Goal: Task Accomplishment & Management: Use online tool/utility

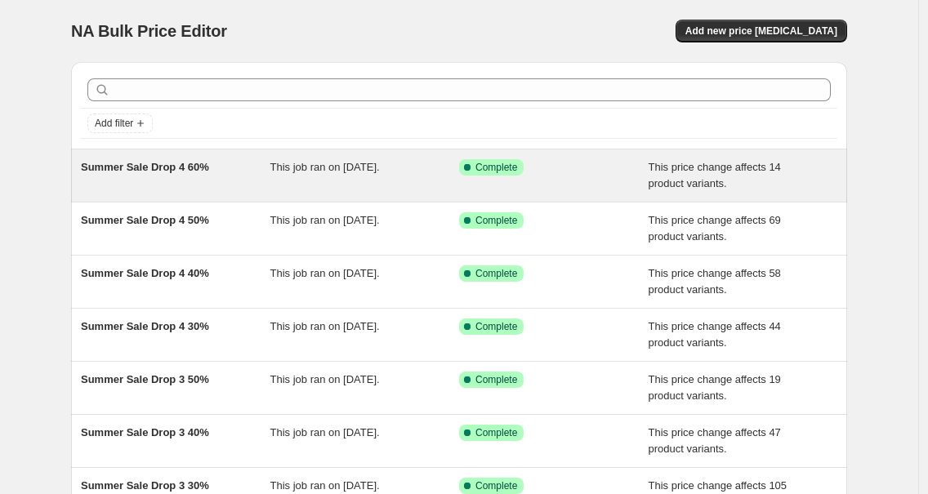
click at [188, 176] on div "Summer Sale Drop 4 60%" at bounding box center [176, 175] width 190 height 33
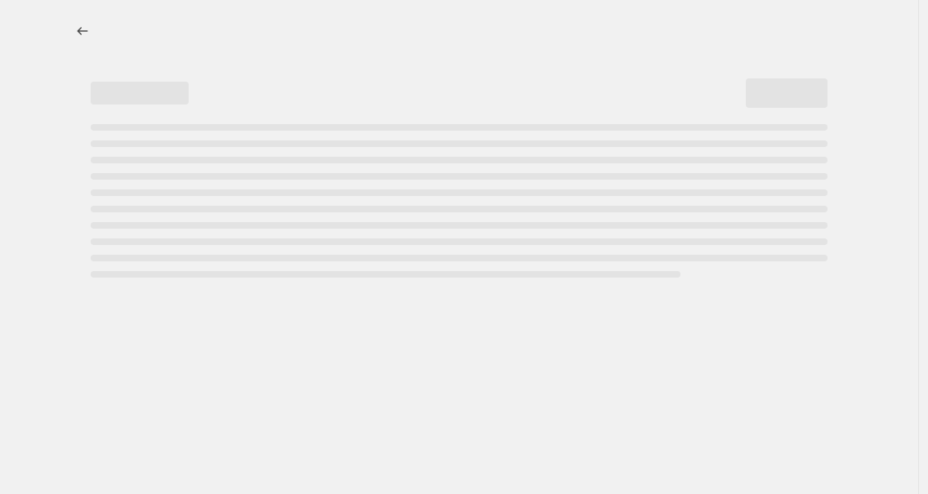
select select "pcap"
select select "no_change"
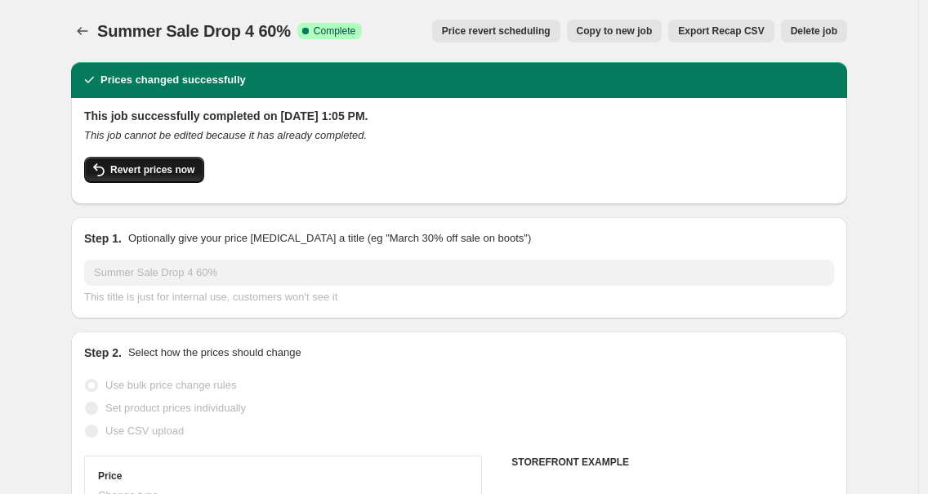
select select "tag"
click at [143, 173] on span "Revert prices now" at bounding box center [152, 169] width 84 height 13
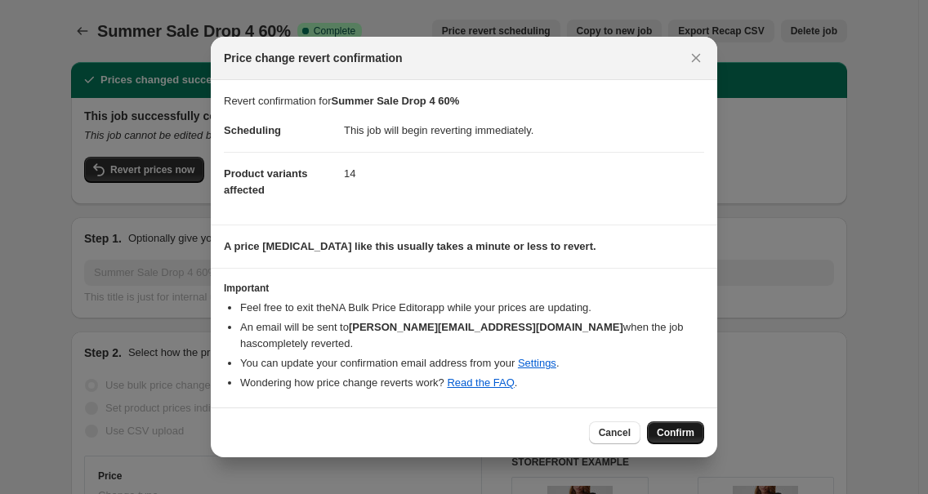
click at [695, 432] on button "Confirm" at bounding box center [675, 433] width 57 height 23
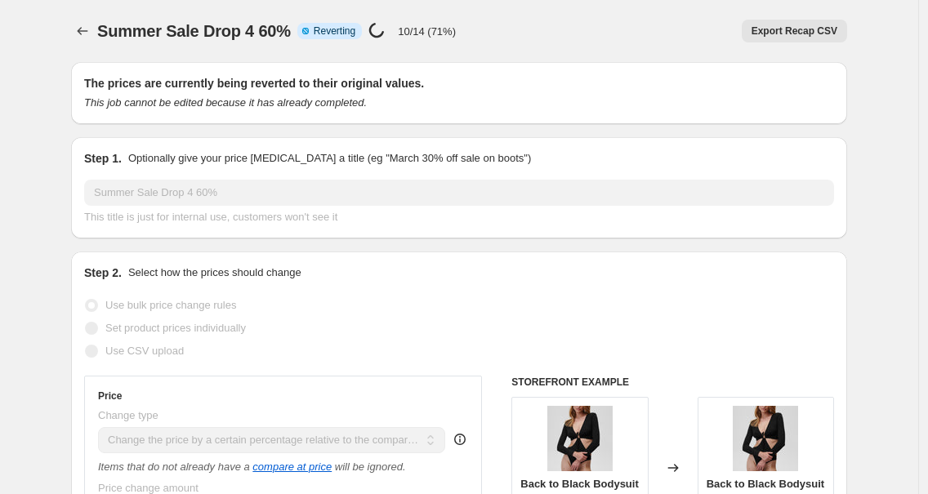
select select "pcap"
select select "no_change"
select select "tag"
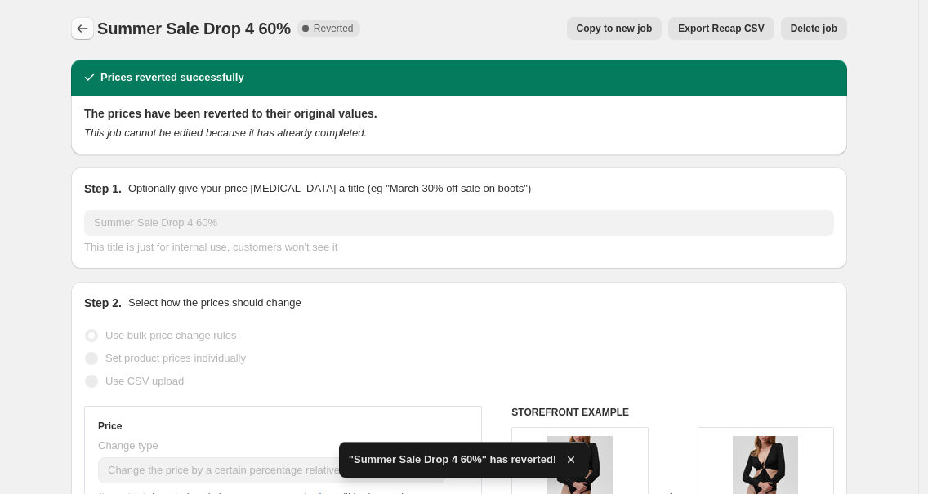
scroll to position [3, 0]
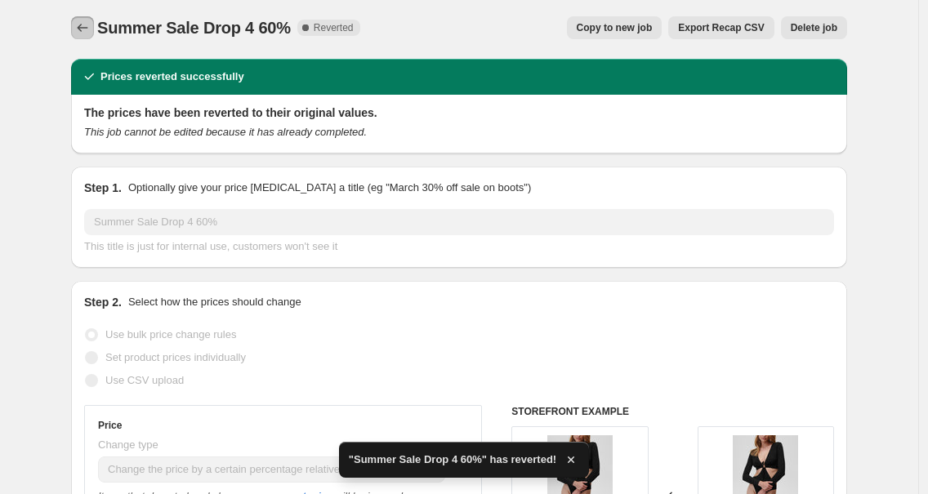
click at [91, 29] on icon "Price change jobs" at bounding box center [82, 28] width 16 height 16
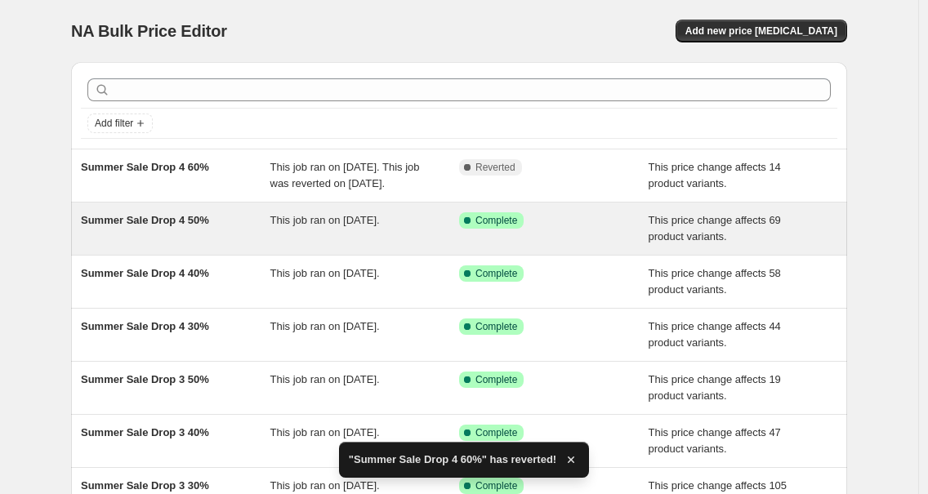
click at [161, 243] on div "Summer Sale Drop 4 50%" at bounding box center [176, 228] width 190 height 33
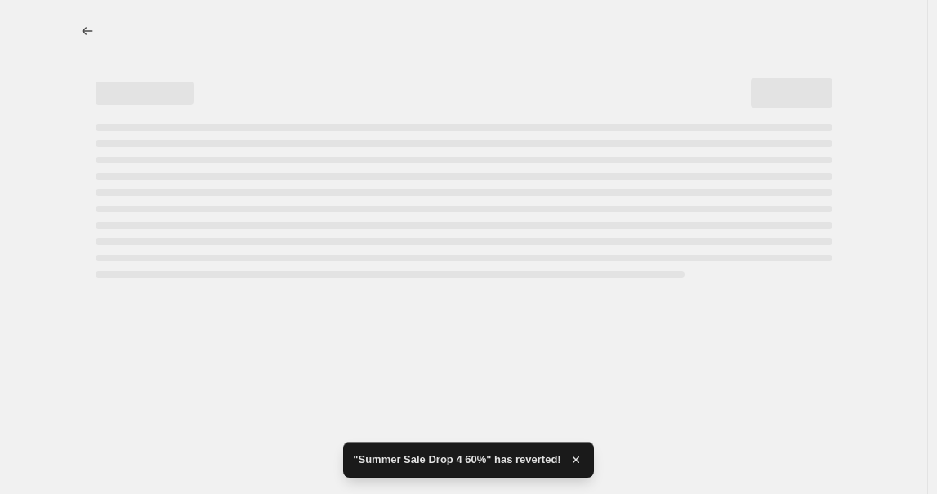
select select "pcap"
select select "no_change"
select select "tag"
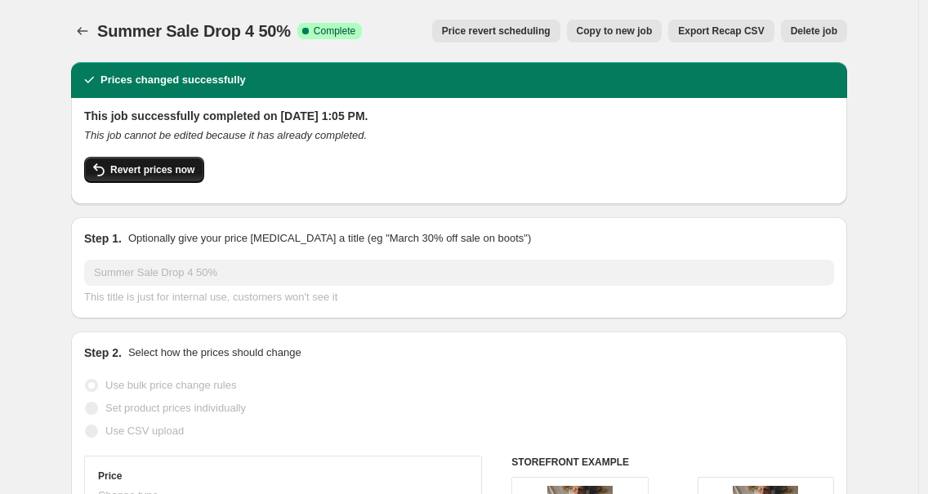
click at [158, 172] on span "Revert prices now" at bounding box center [152, 169] width 84 height 13
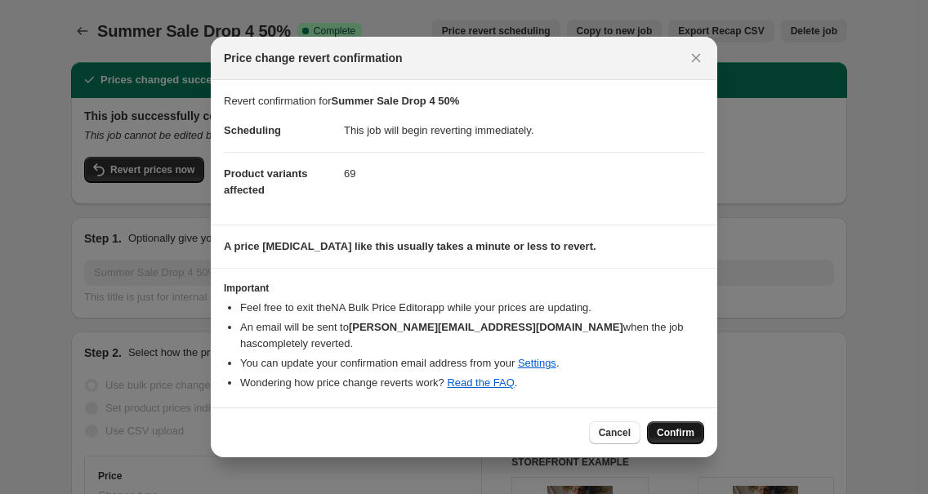
click at [674, 442] on button "Confirm" at bounding box center [675, 433] width 57 height 23
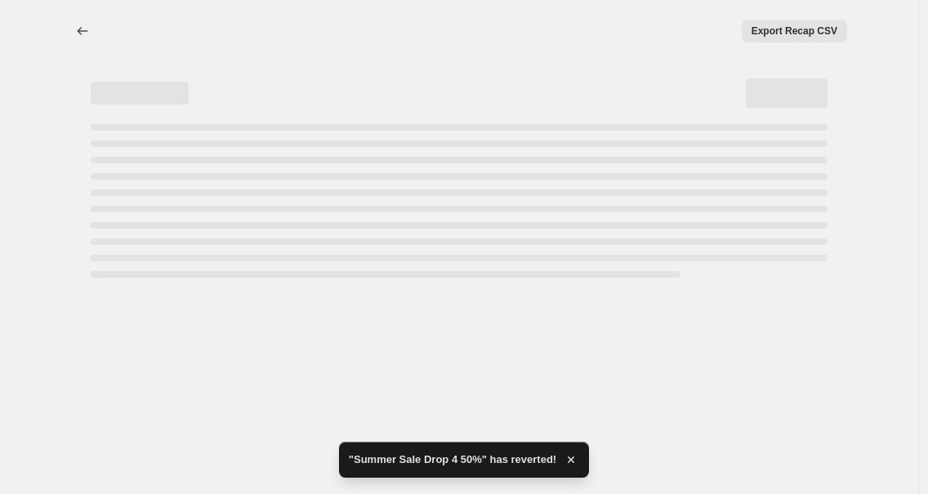
select select "pcap"
select select "no_change"
select select "tag"
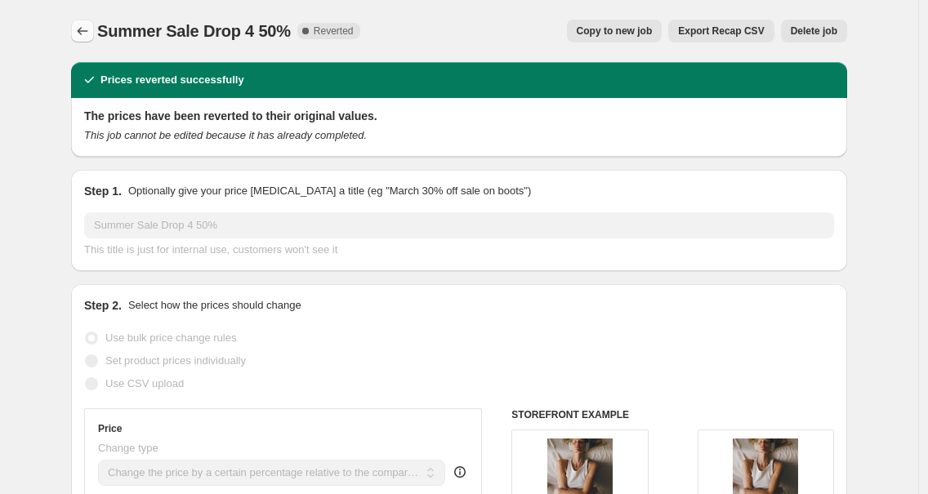
click at [79, 31] on icon "Price change jobs" at bounding box center [82, 31] width 16 height 16
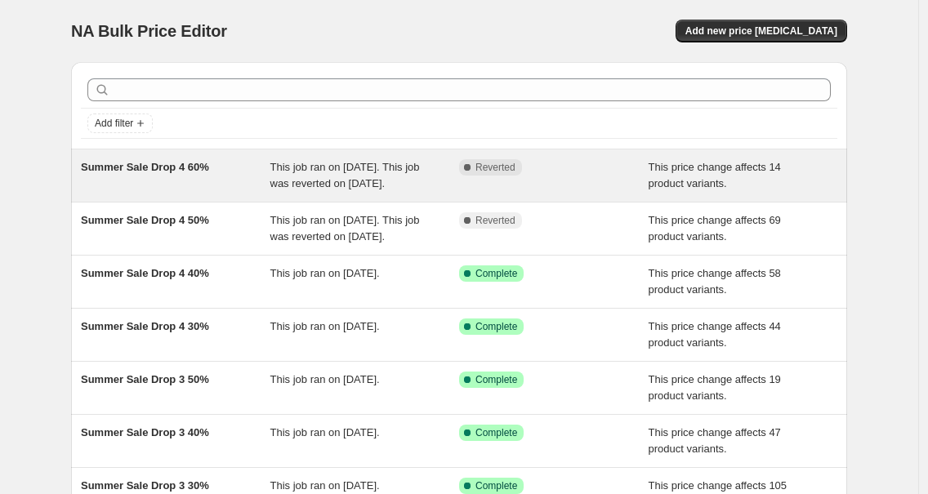
click at [144, 174] on div "Summer Sale Drop 4 60%" at bounding box center [176, 175] width 190 height 33
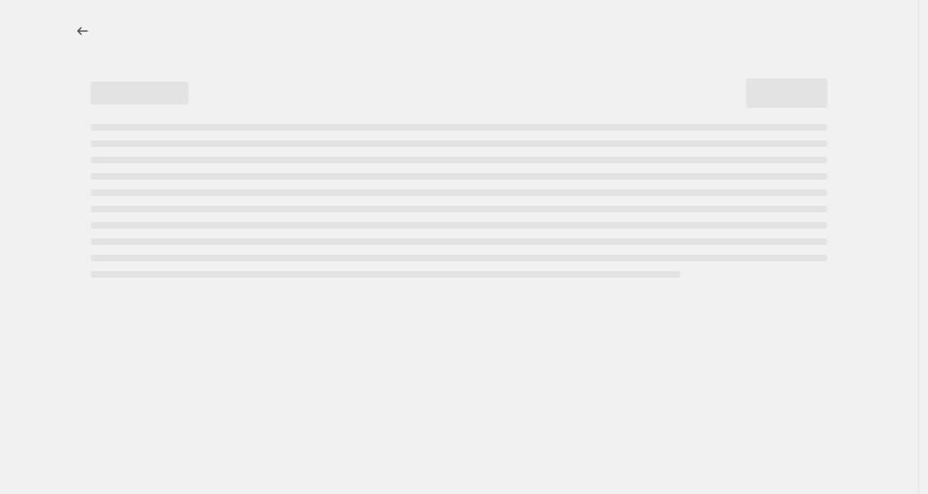
select select "pcap"
select select "no_change"
select select "tag"
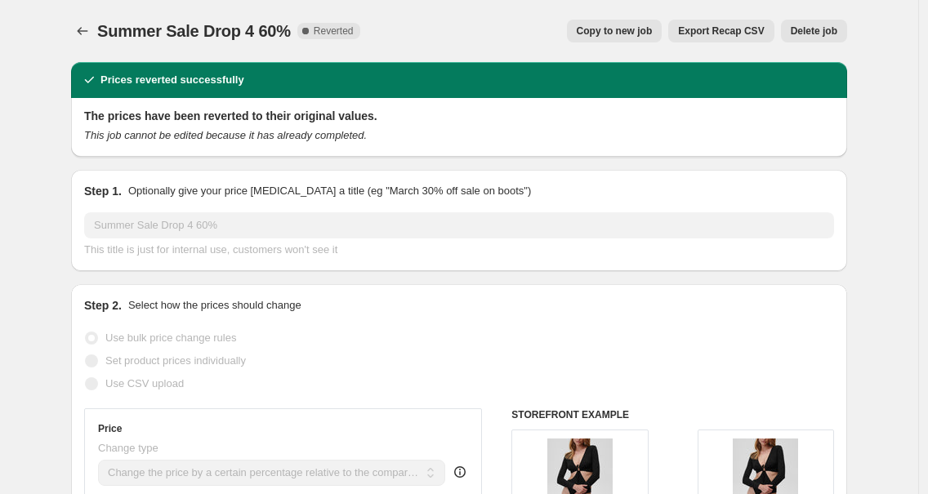
click at [265, 243] on span "This title is just for internal use, customers won't see it" at bounding box center [210, 249] width 253 height 12
click at [83, 32] on icon "Price change jobs" at bounding box center [83, 31] width 11 height 8
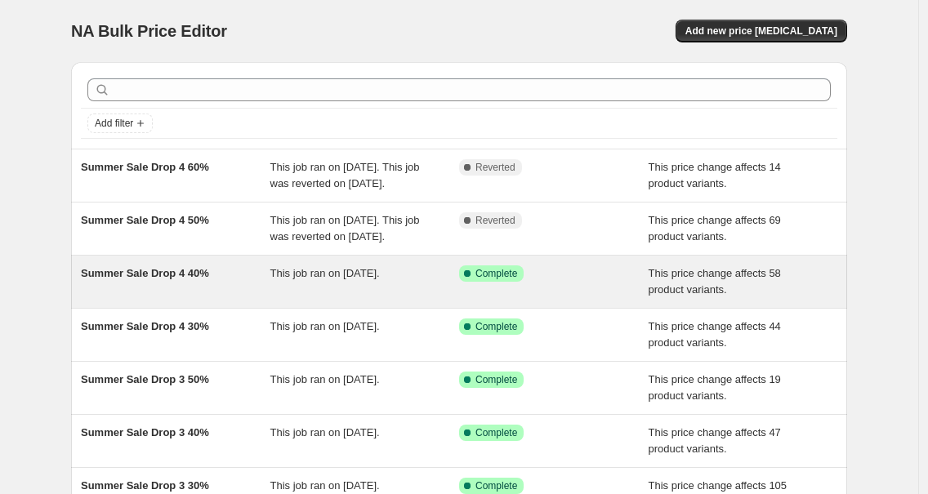
click at [209, 279] on span "Summer Sale Drop 4 40%" at bounding box center [145, 273] width 128 height 12
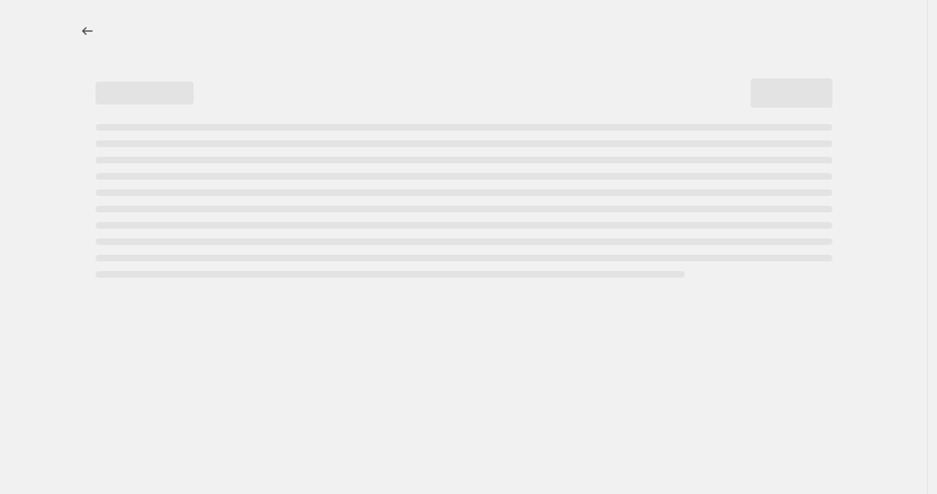
select select "pcap"
select select "no_change"
select select "tag"
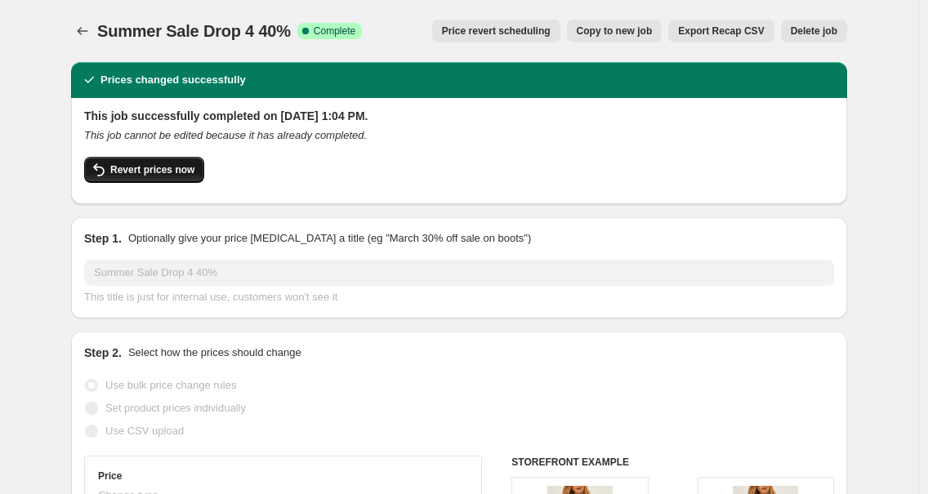
click at [156, 163] on span "Revert prices now" at bounding box center [152, 169] width 84 height 13
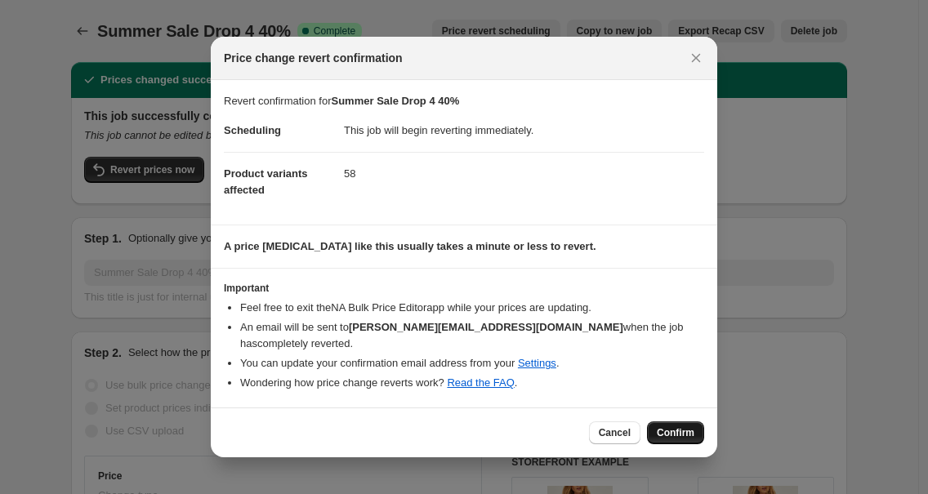
click at [673, 427] on span "Confirm" at bounding box center [676, 432] width 38 height 13
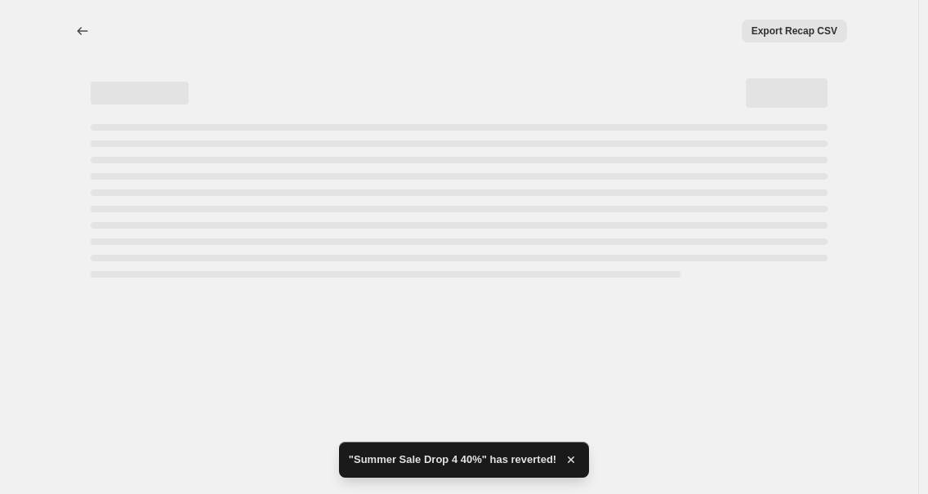
select select "pcap"
select select "no_change"
select select "tag"
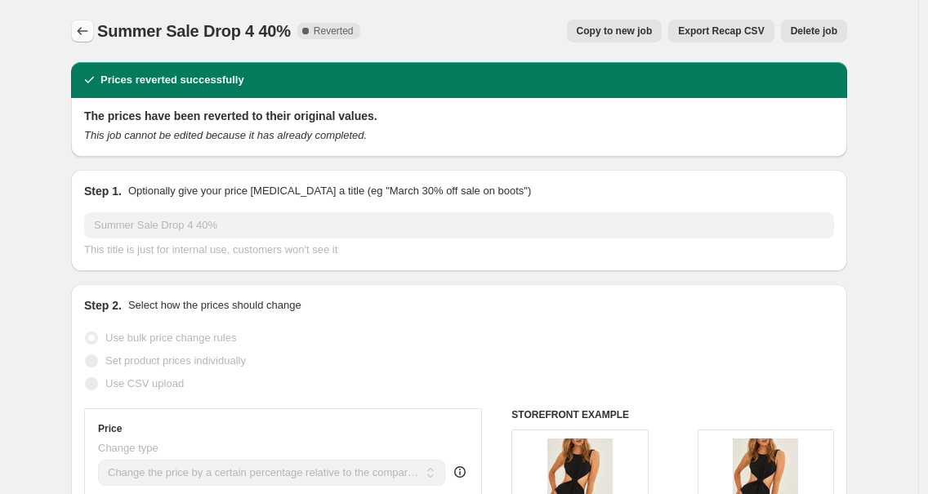
click at [89, 35] on icon "Price change jobs" at bounding box center [82, 31] width 16 height 16
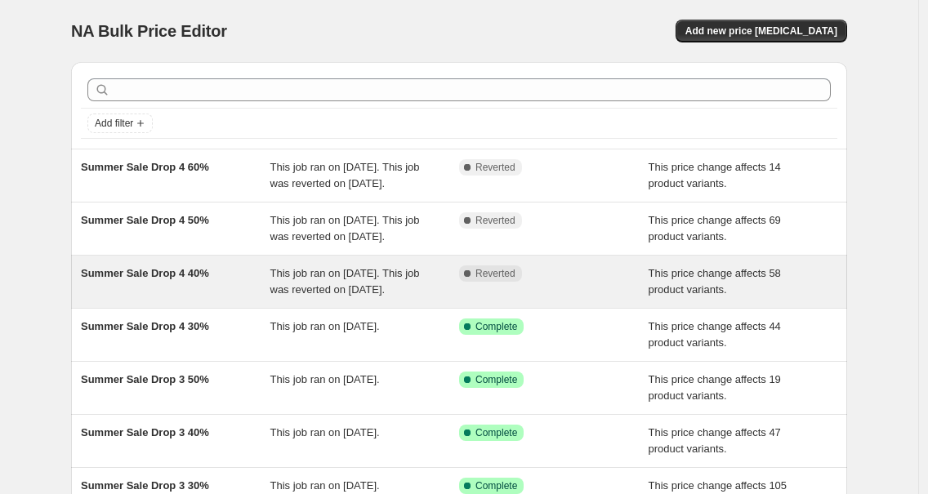
scroll to position [120, 0]
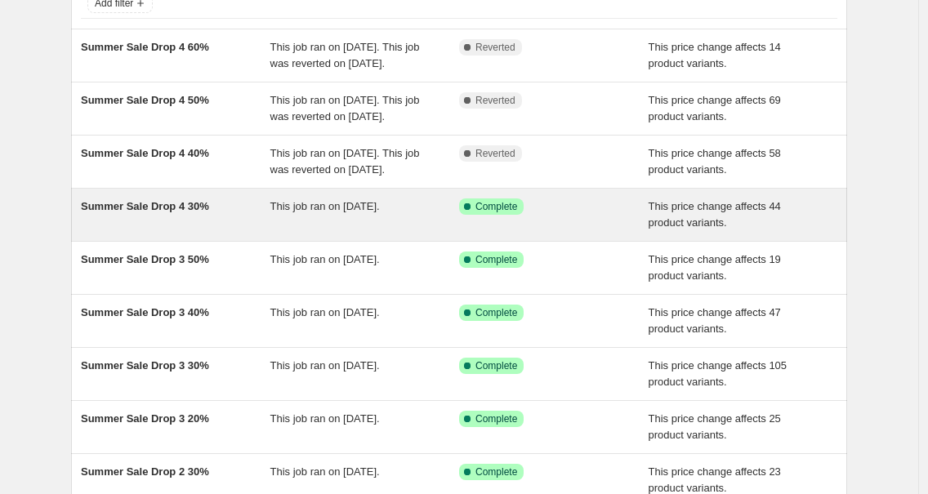
click at [162, 212] on span "Summer Sale Drop 4 30%" at bounding box center [145, 206] width 128 height 12
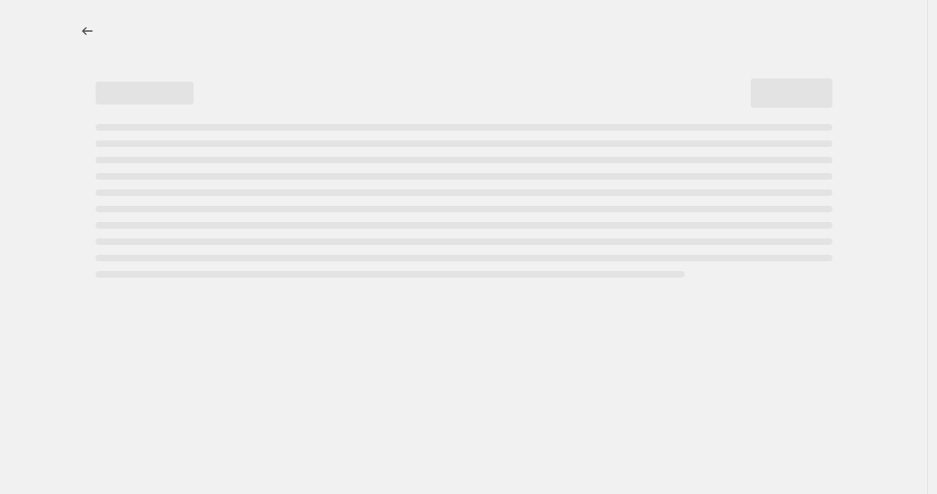
select select "pcap"
select select "no_change"
select select "tag"
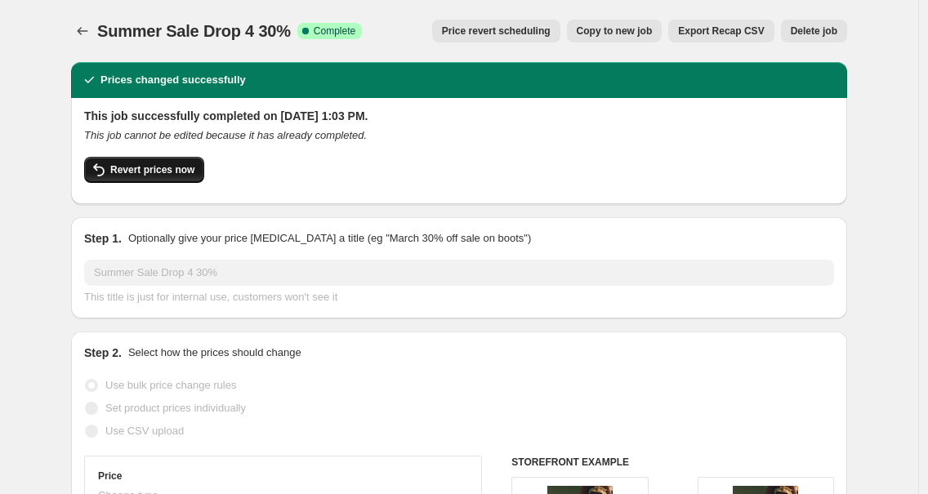
click at [159, 173] on span "Revert prices now" at bounding box center [152, 169] width 84 height 13
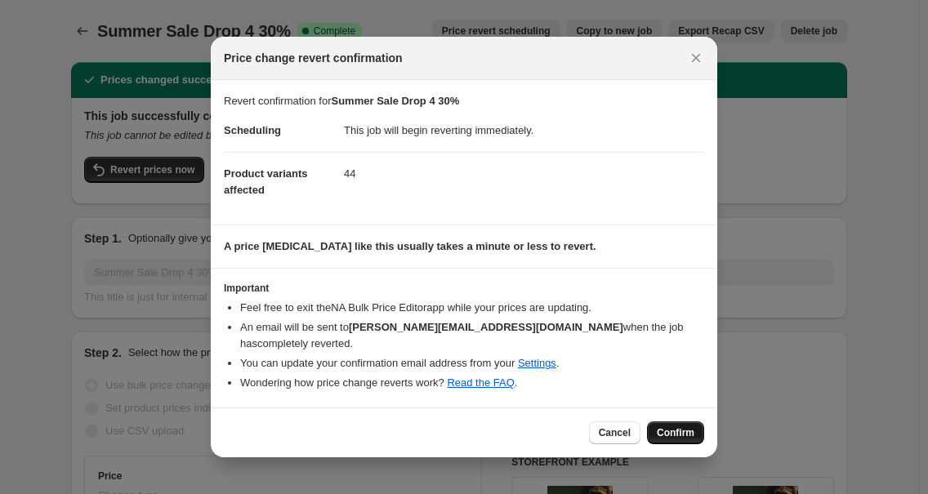
click at [662, 437] on span "Confirm" at bounding box center [676, 432] width 38 height 13
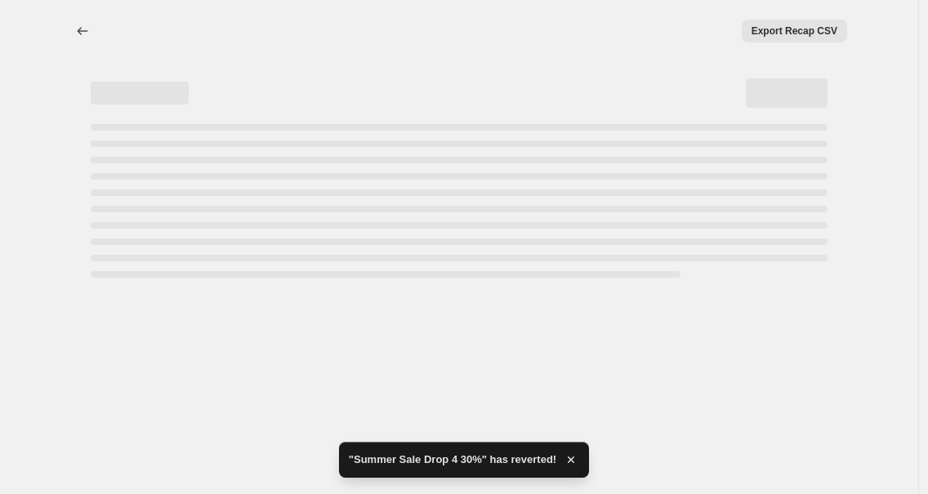
select select "pcap"
select select "no_change"
select select "tag"
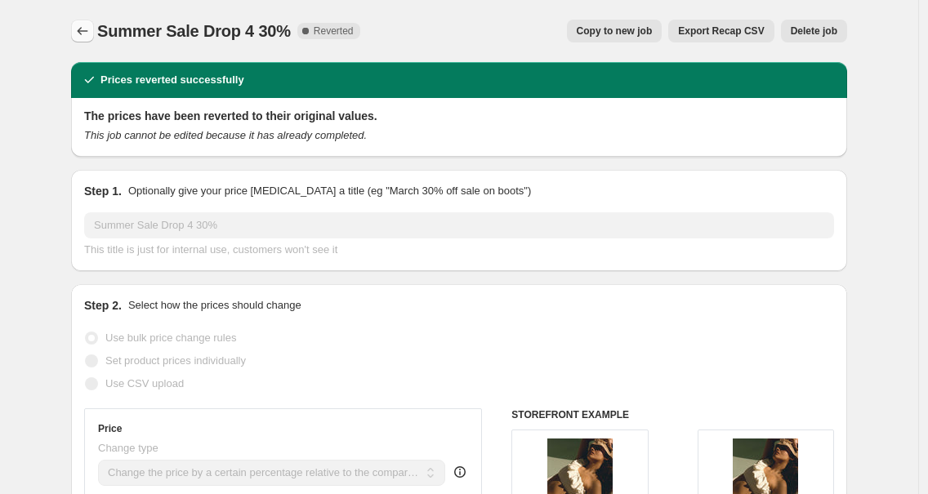
click at [93, 40] on button "Price change jobs" at bounding box center [82, 31] width 23 height 23
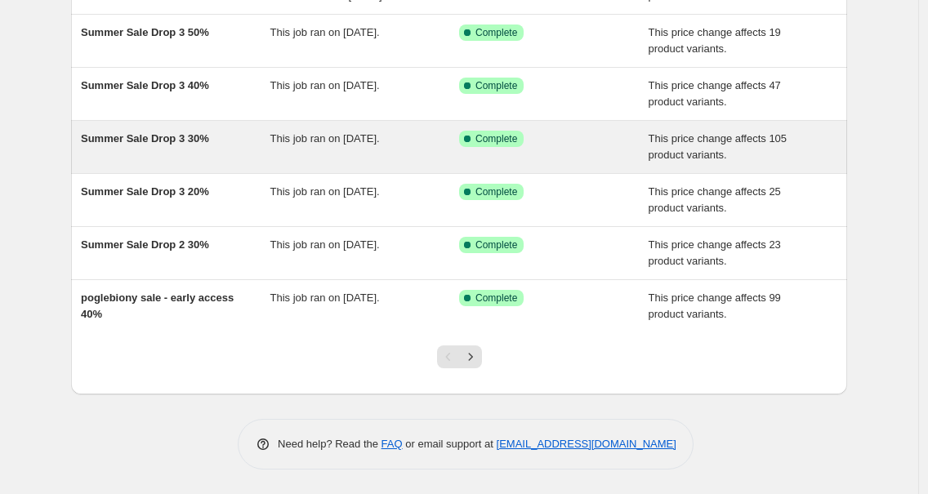
scroll to position [395, 0]
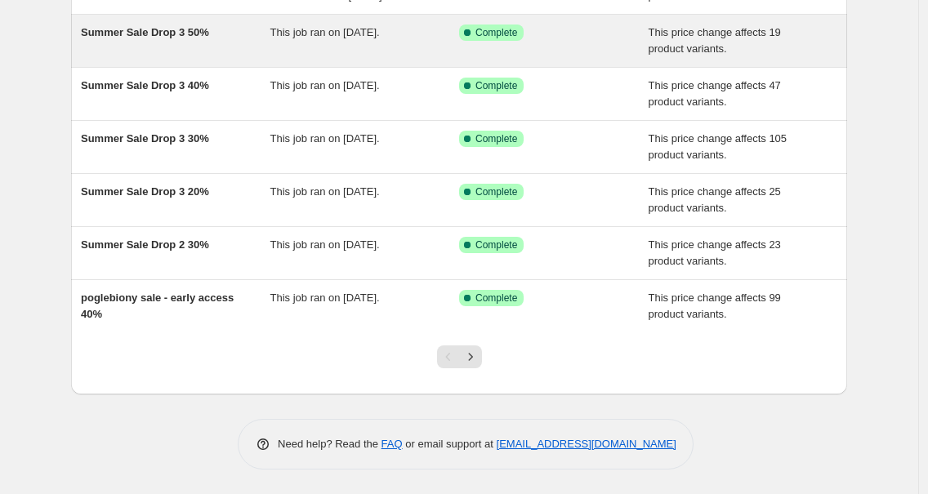
click at [209, 38] on span "Summer Sale Drop 3 50%" at bounding box center [145, 32] width 128 height 12
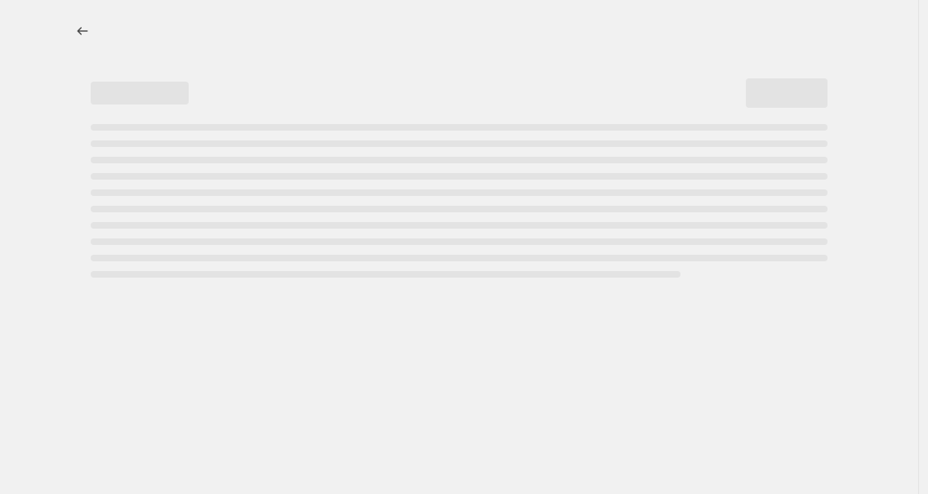
select select "pcap"
select select "no_change"
select select "tag"
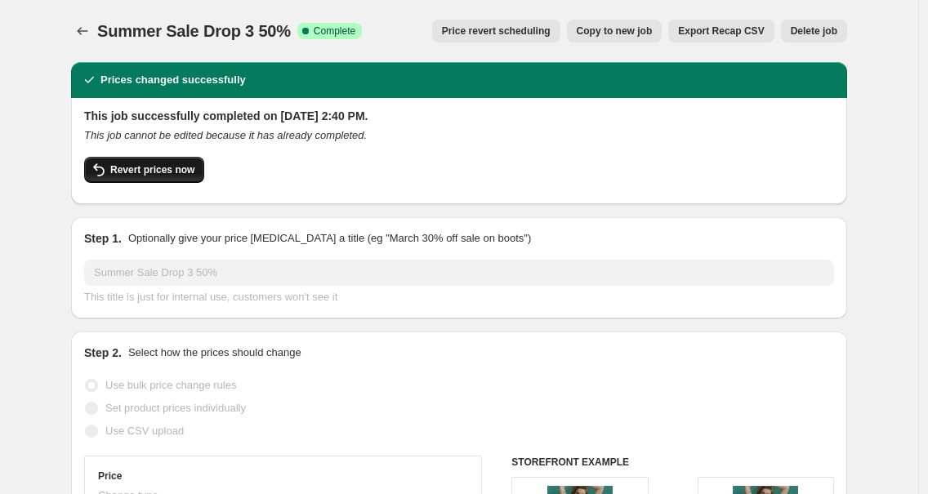
click at [155, 162] on button "Revert prices now" at bounding box center [144, 170] width 120 height 26
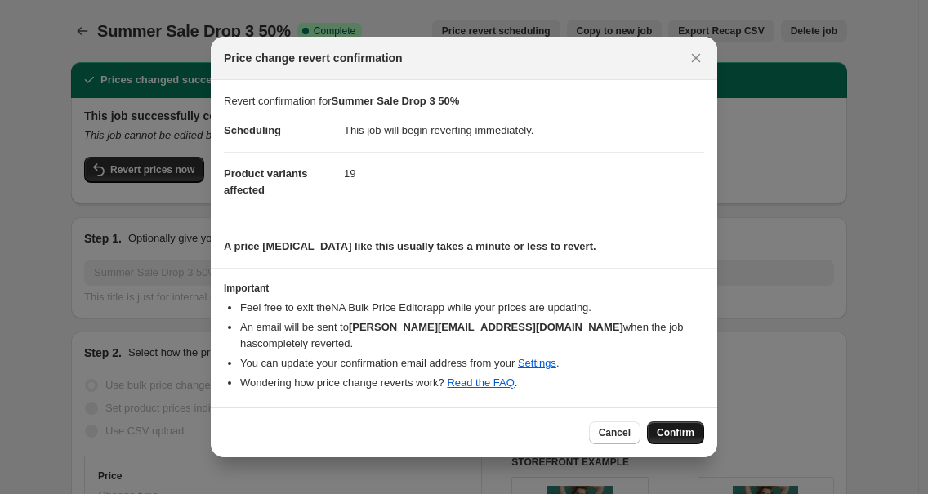
click at [655, 427] on button "Confirm" at bounding box center [675, 433] width 57 height 23
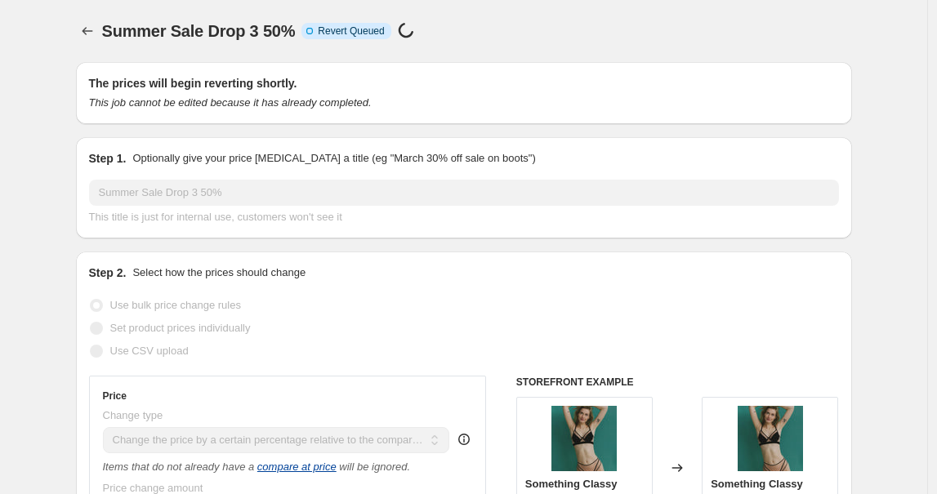
select select "pcap"
select select "no_change"
select select "tag"
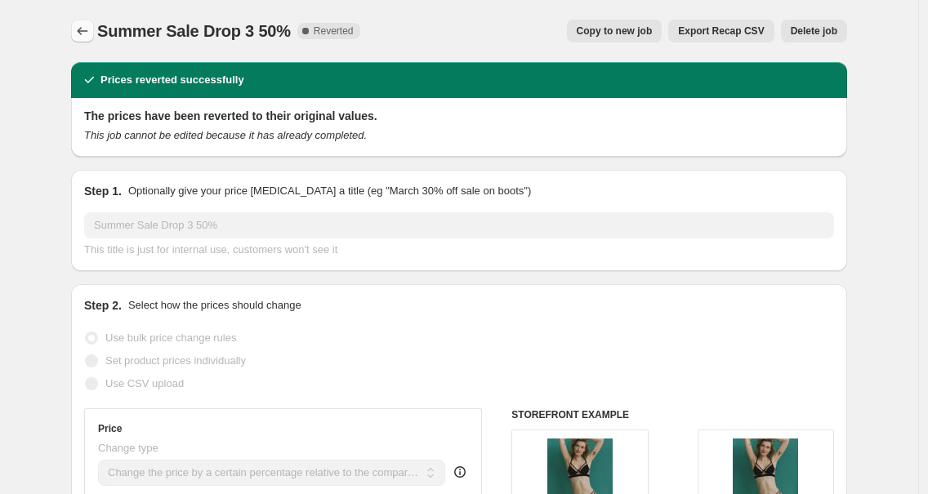
click at [78, 31] on button "Price change jobs" at bounding box center [82, 31] width 23 height 23
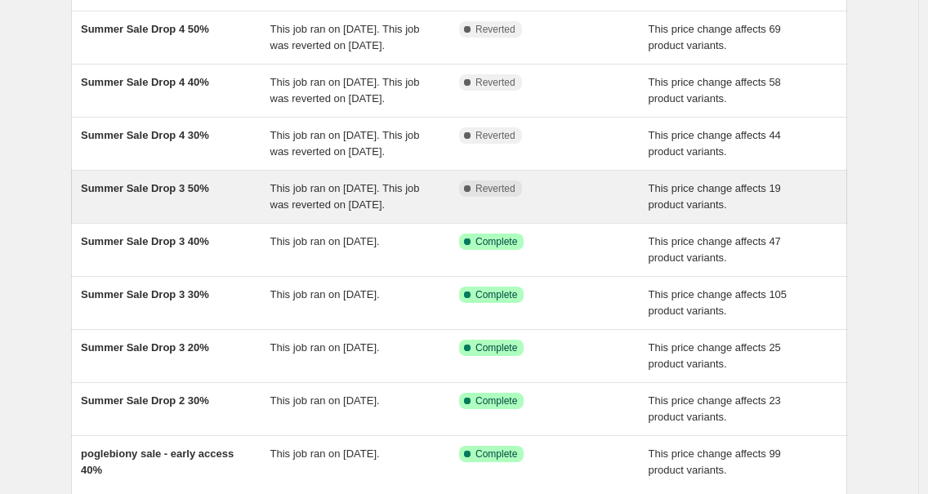
scroll to position [195, 0]
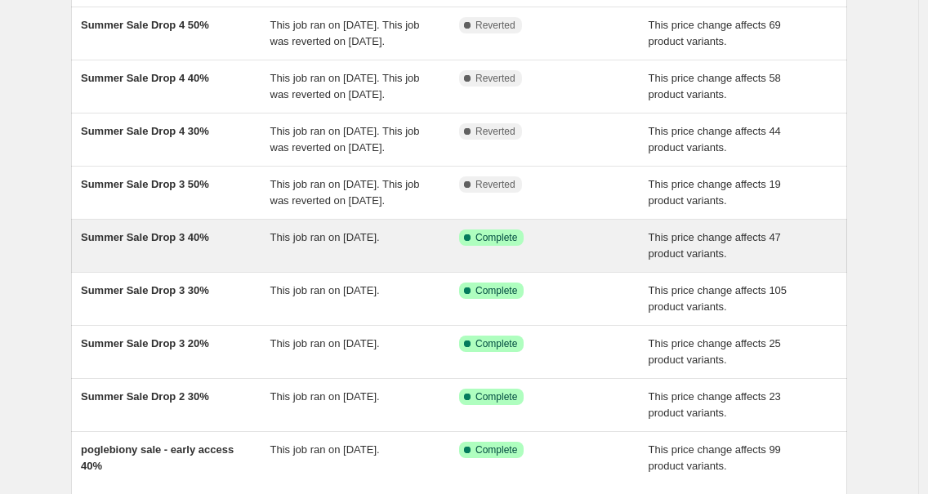
click at [143, 262] on div "Summer Sale Drop 3 40%" at bounding box center [176, 246] width 190 height 33
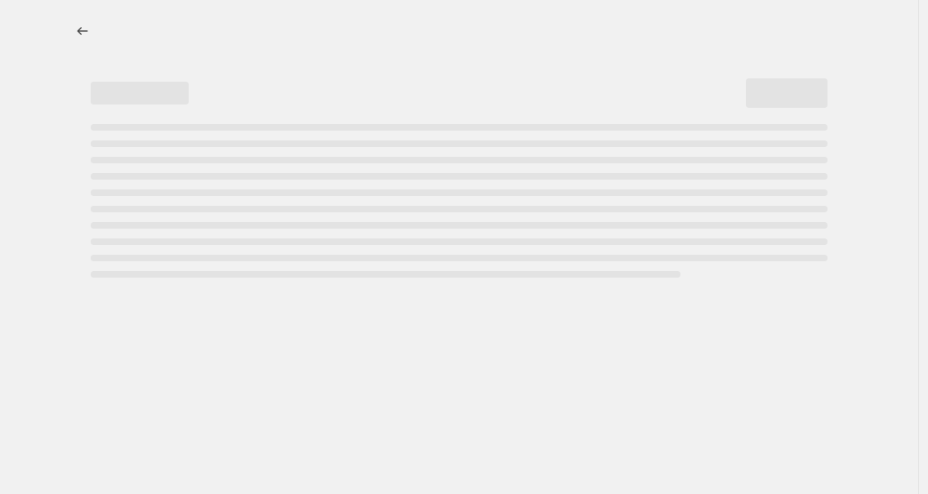
select select "pcap"
select select "no_change"
select select "tag"
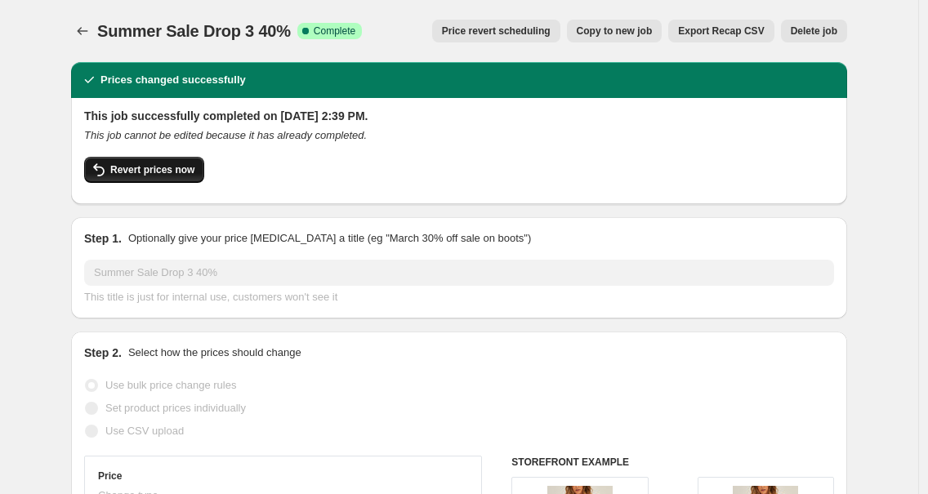
click at [149, 167] on span "Revert prices now" at bounding box center [152, 169] width 84 height 13
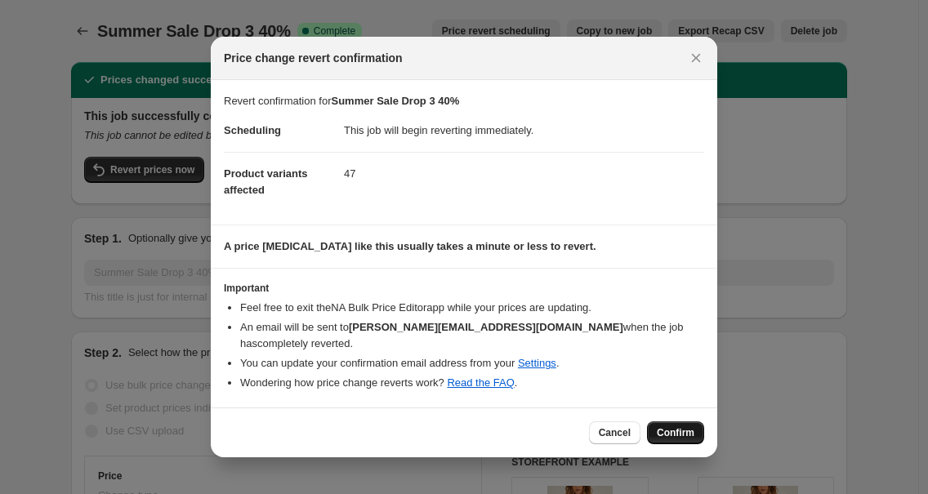
click at [676, 432] on span "Confirm" at bounding box center [676, 432] width 38 height 13
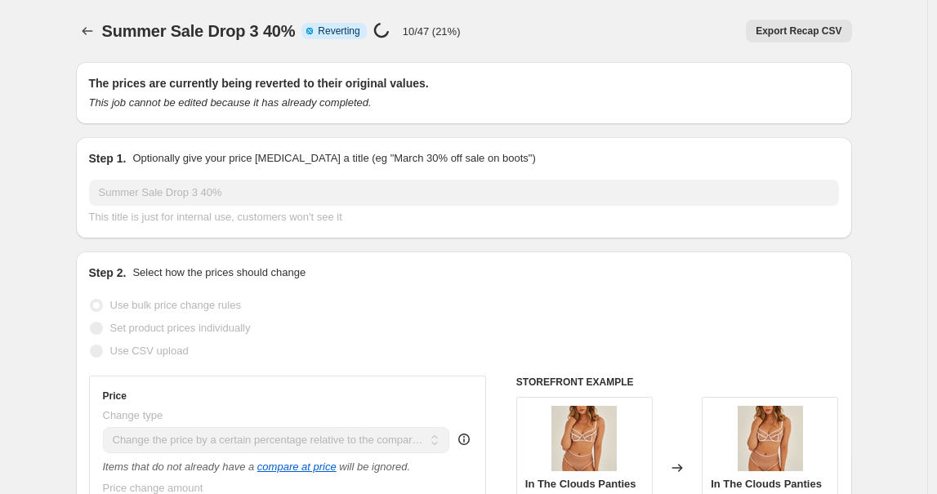
select select "pcap"
select select "no_change"
select select "tag"
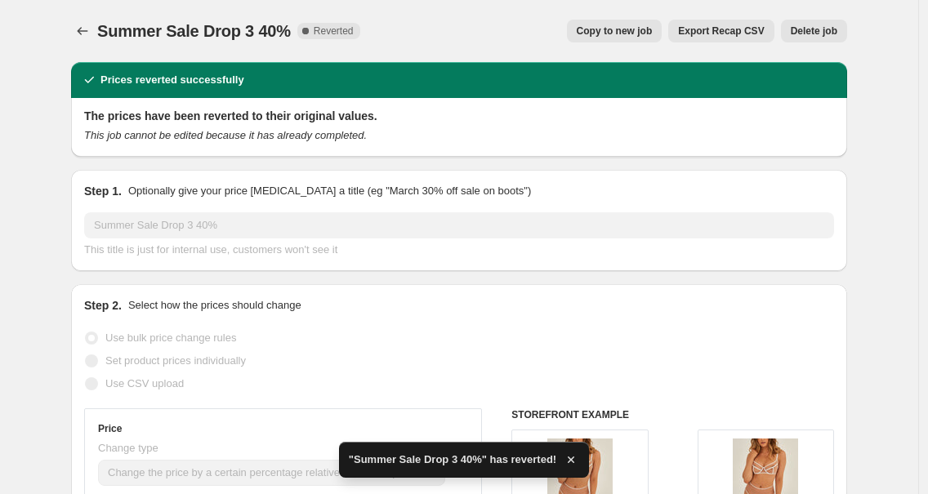
scroll to position [3, 0]
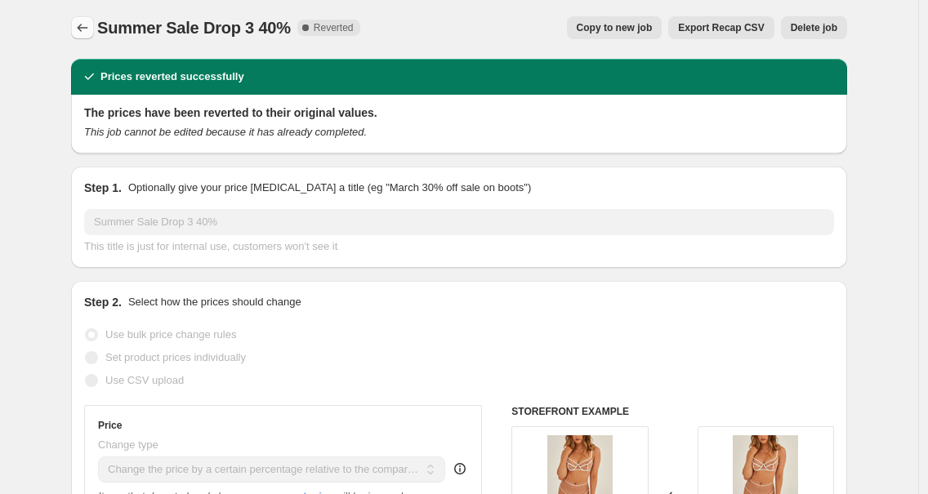
click at [84, 29] on icon "Price change jobs" at bounding box center [83, 28] width 11 height 8
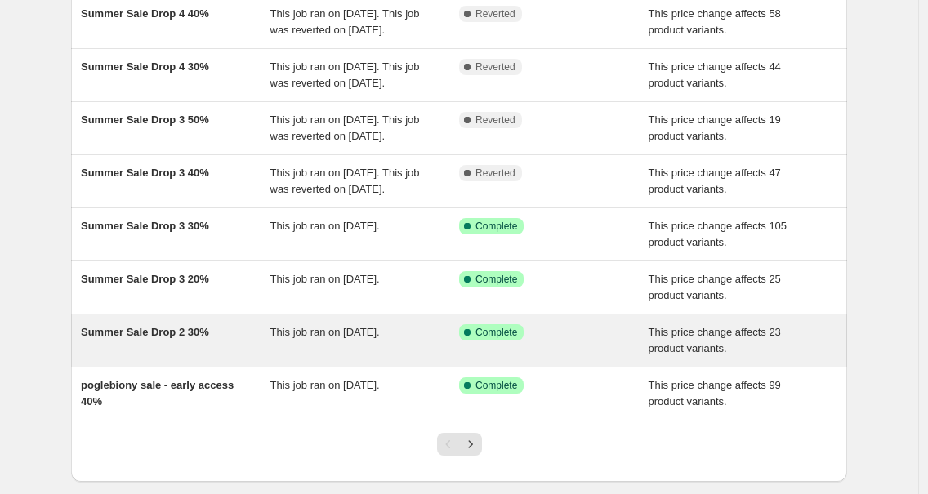
scroll to position [354, 0]
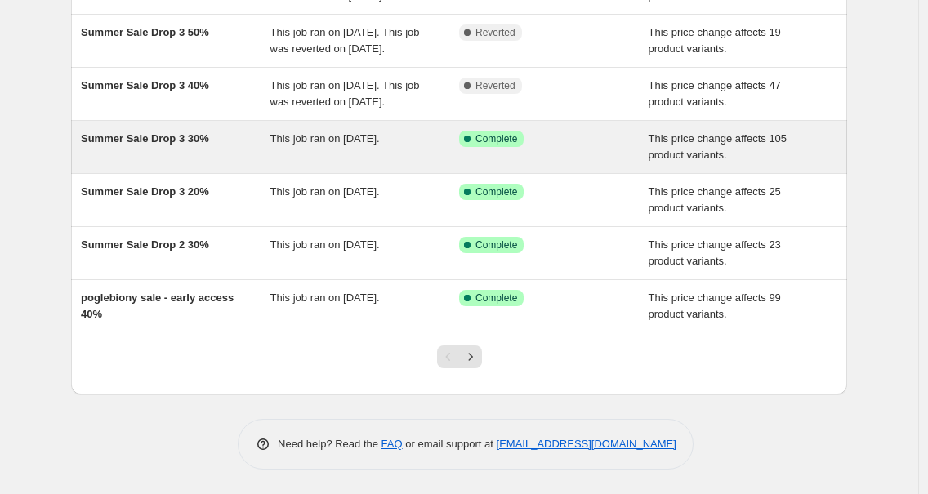
click at [123, 145] on span "Summer Sale Drop 3 30%" at bounding box center [145, 138] width 128 height 12
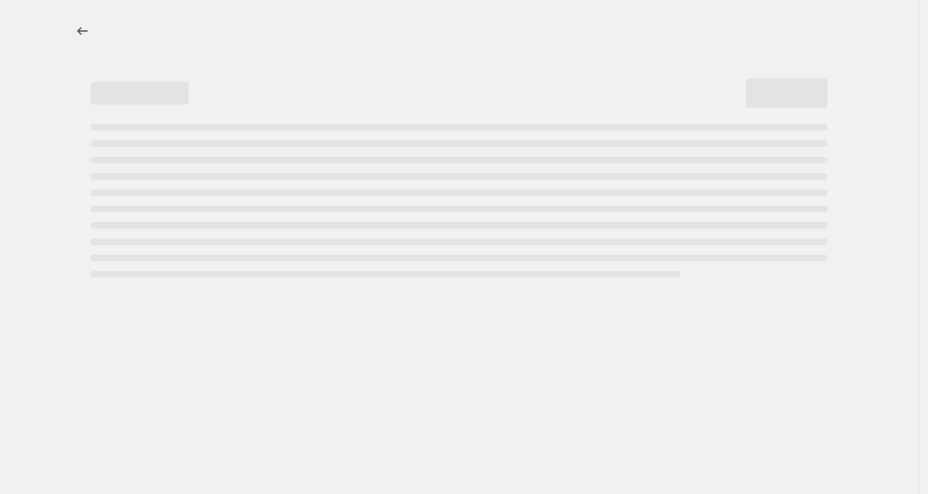
select select "pcap"
select select "no_change"
select select "tag"
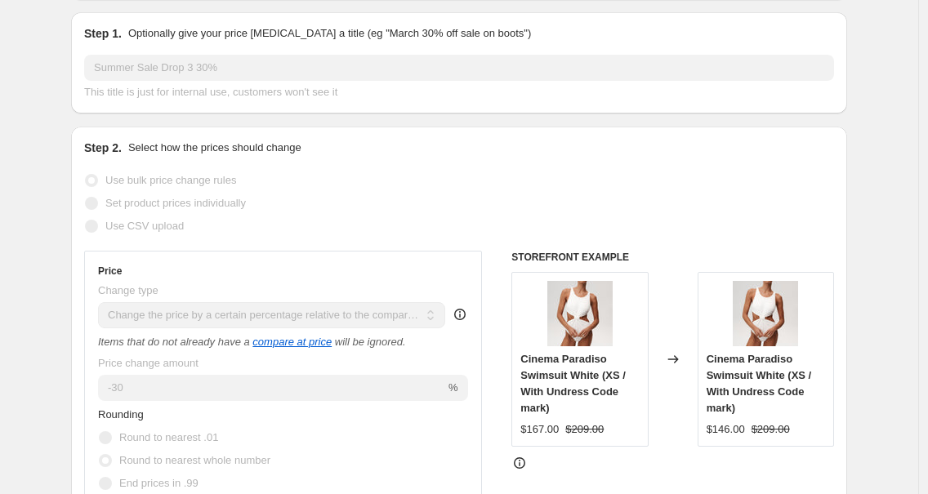
scroll to position [39, 0]
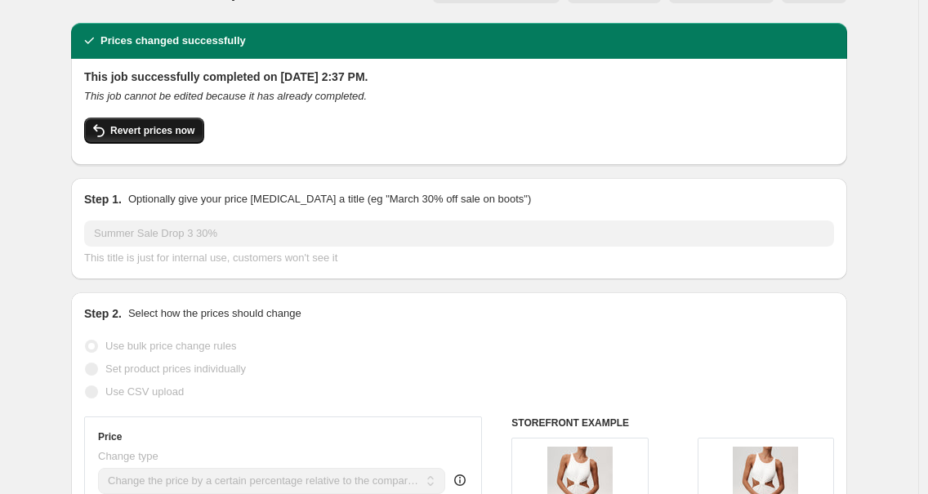
click at [171, 135] on span "Revert prices now" at bounding box center [152, 130] width 84 height 13
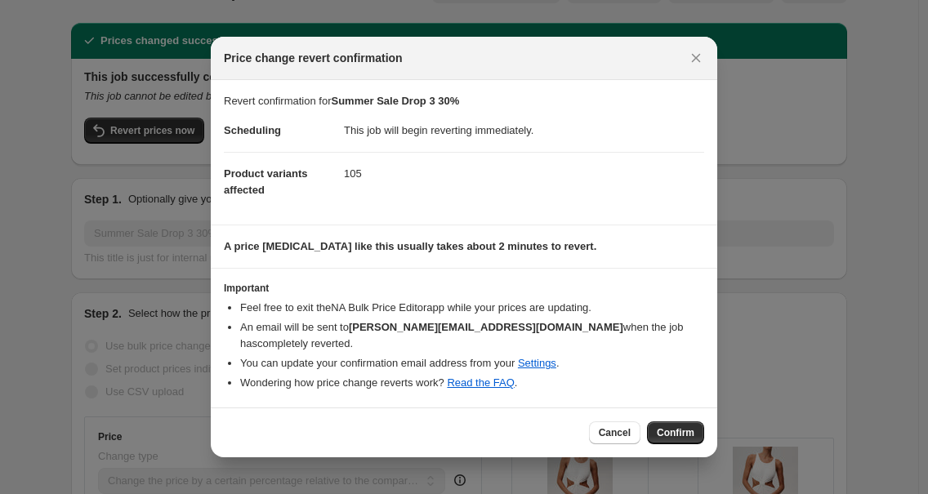
click at [663, 430] on span "Confirm" at bounding box center [676, 432] width 38 height 13
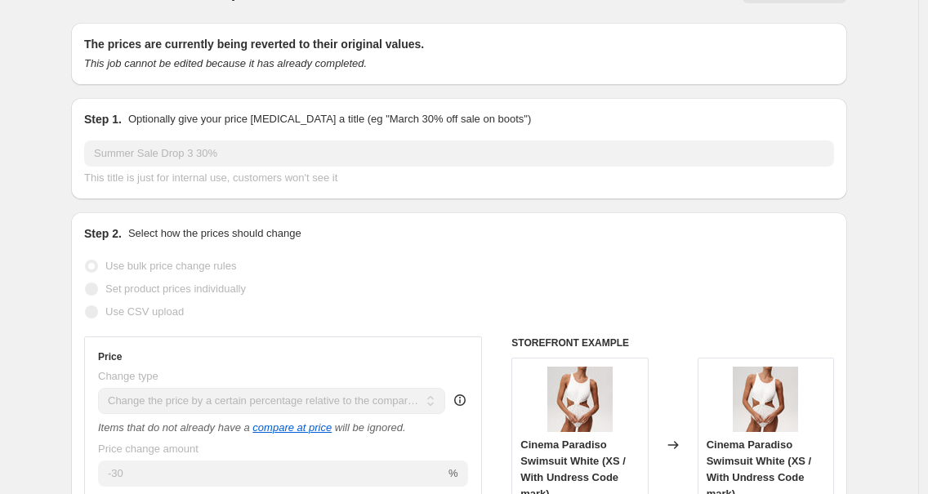
scroll to position [0, 0]
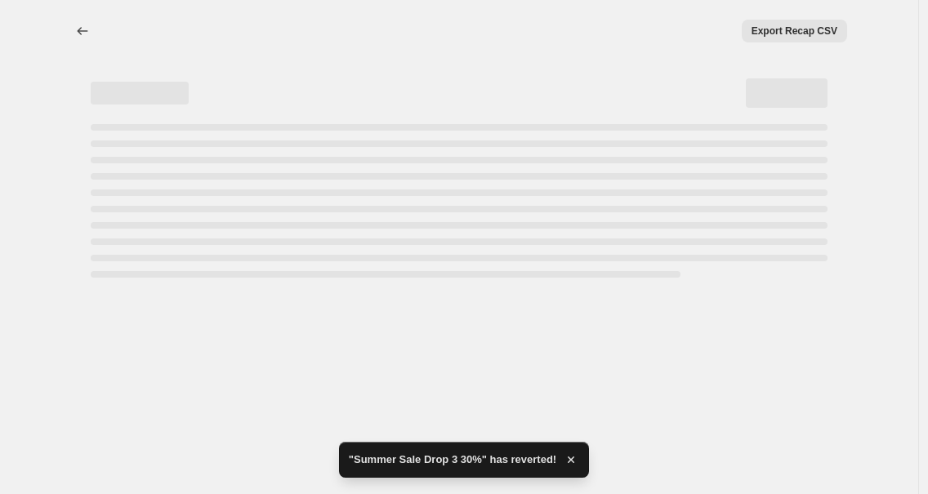
select select "pcap"
select select "no_change"
select select "tag"
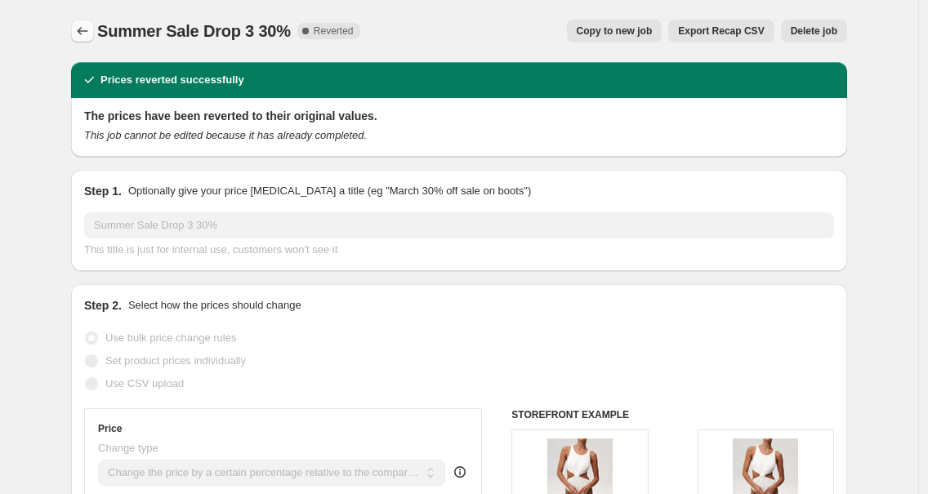
click at [84, 25] on icon "Price change jobs" at bounding box center [82, 31] width 16 height 16
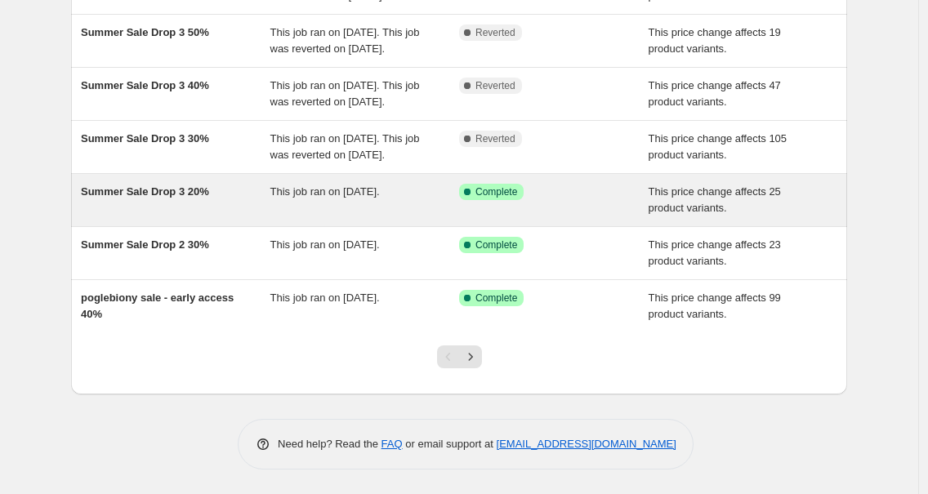
scroll to position [452, 0]
click at [94, 198] on span "Summer Sale Drop 3 20%" at bounding box center [145, 191] width 128 height 12
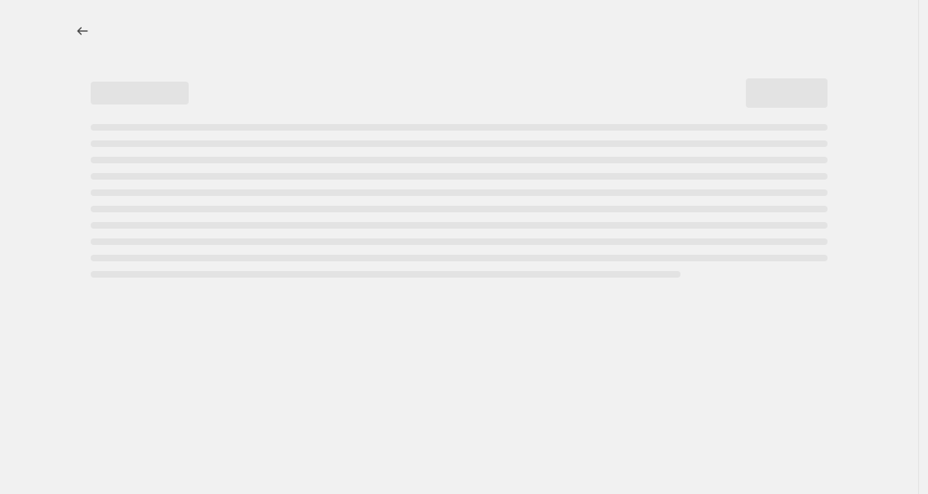
select select "pcap"
select select "no_change"
select select "tag"
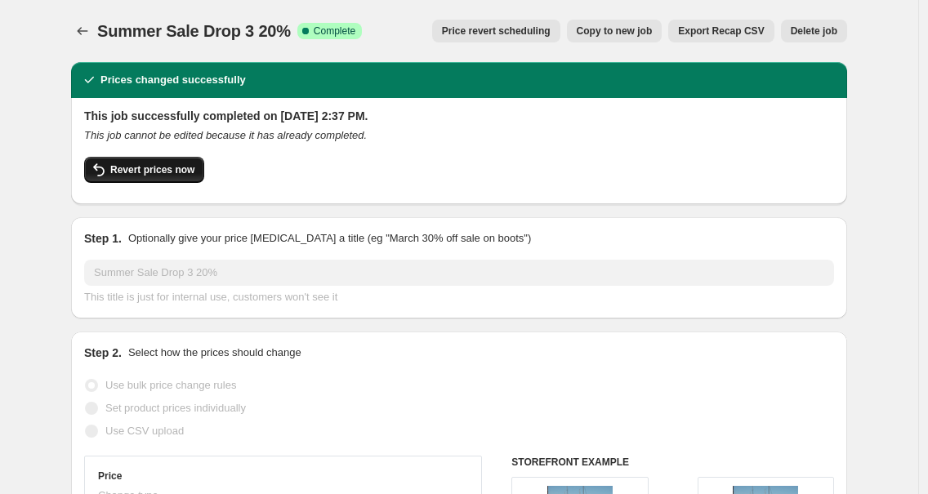
click at [181, 168] on span "Revert prices now" at bounding box center [152, 169] width 84 height 13
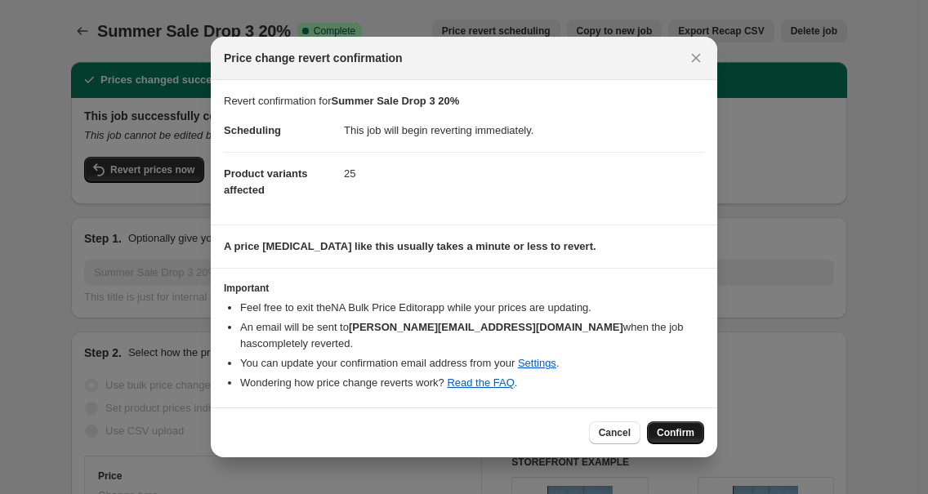
click at [682, 431] on span "Confirm" at bounding box center [676, 432] width 38 height 13
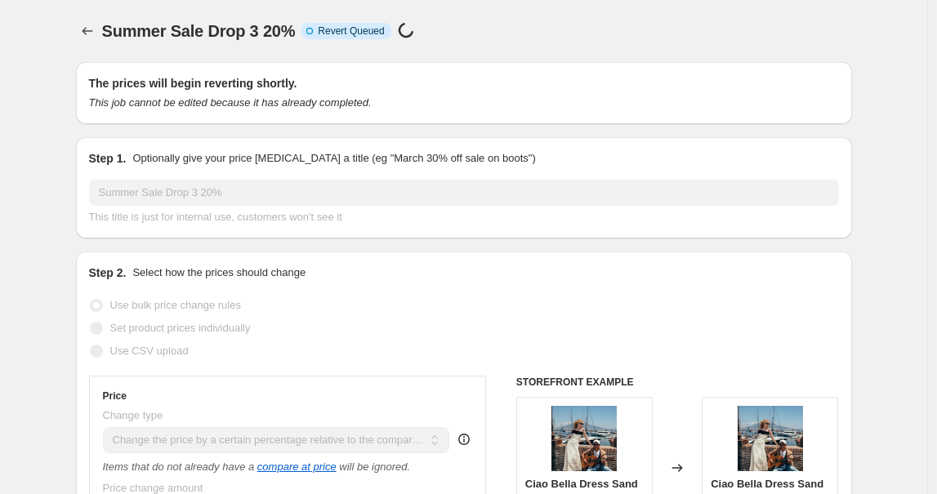
select select "pcap"
select select "no_change"
select select "tag"
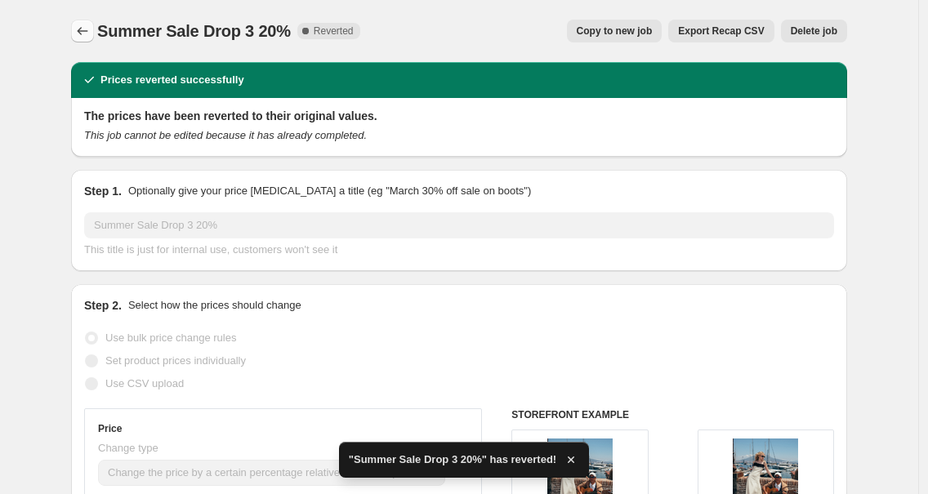
click at [83, 26] on icon "Price change jobs" at bounding box center [82, 31] width 16 height 16
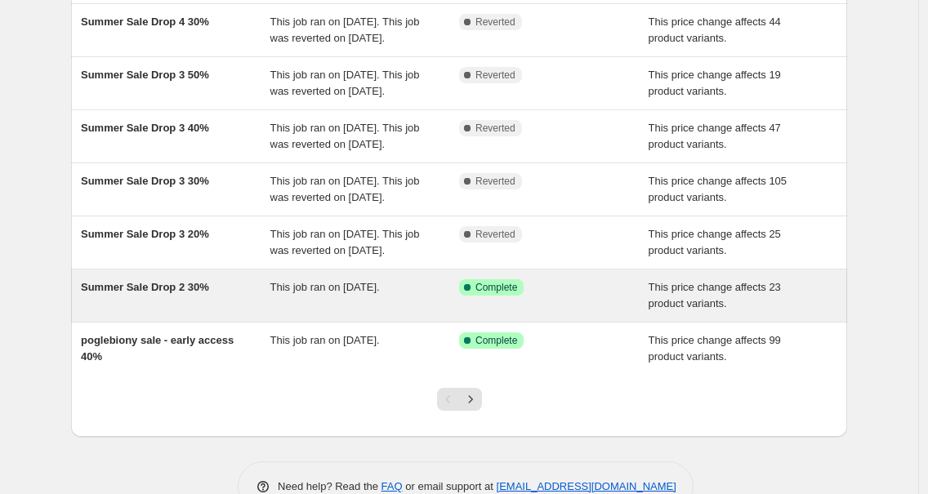
scroll to position [478, 0]
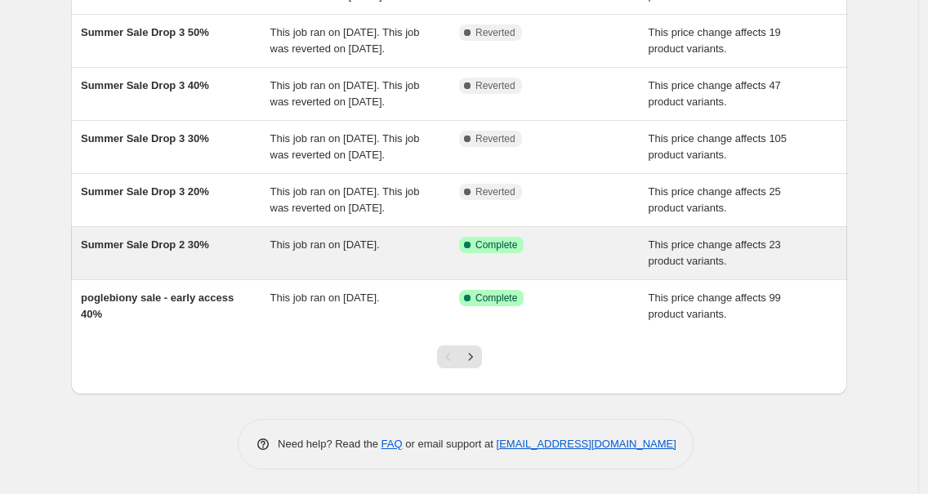
click at [204, 248] on span "Summer Sale Drop 2 30%" at bounding box center [145, 245] width 128 height 12
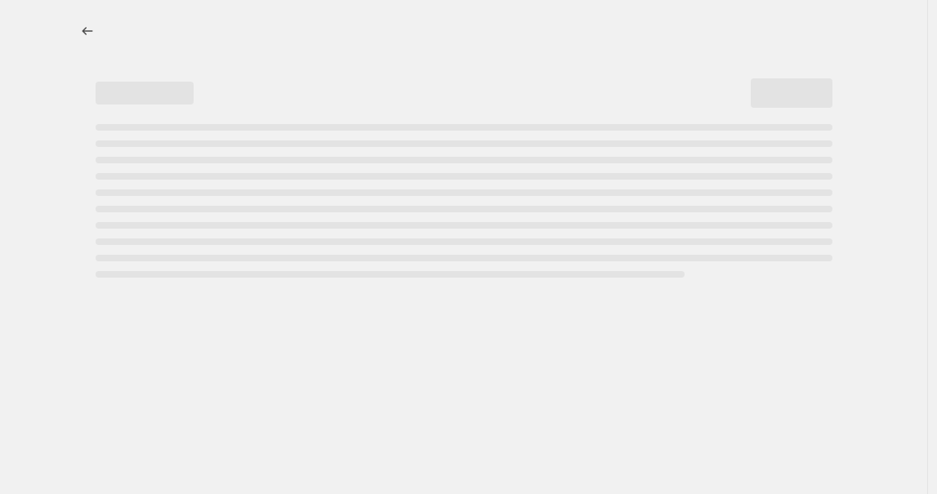
select select "pcap"
select select "no_change"
select select "tag"
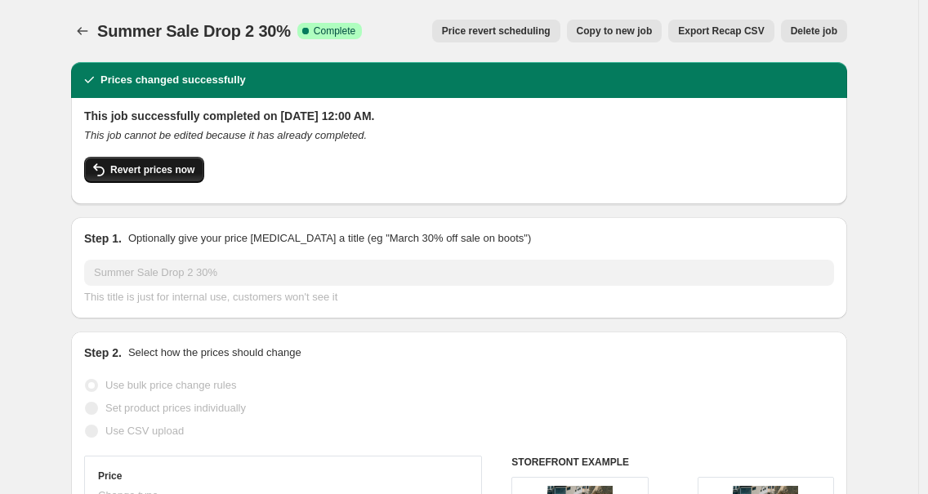
click at [154, 168] on span "Revert prices now" at bounding box center [152, 169] width 84 height 13
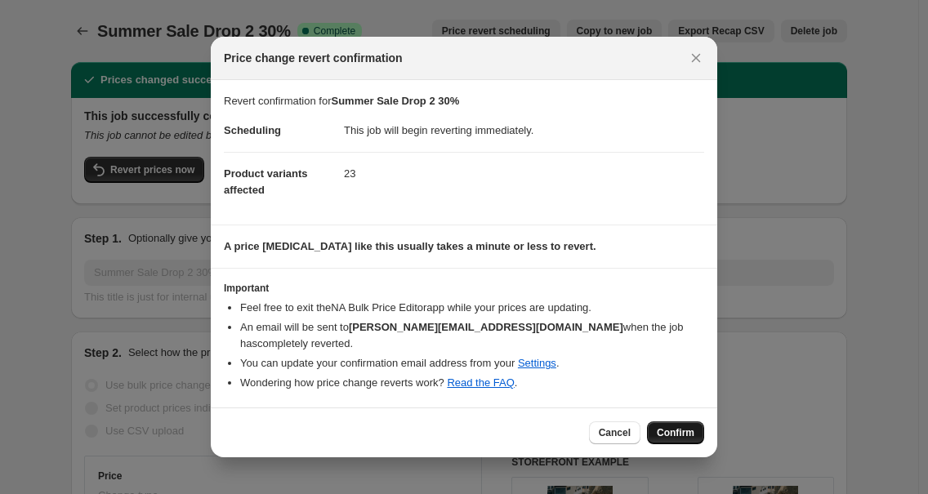
click at [691, 432] on span "Confirm" at bounding box center [676, 432] width 38 height 13
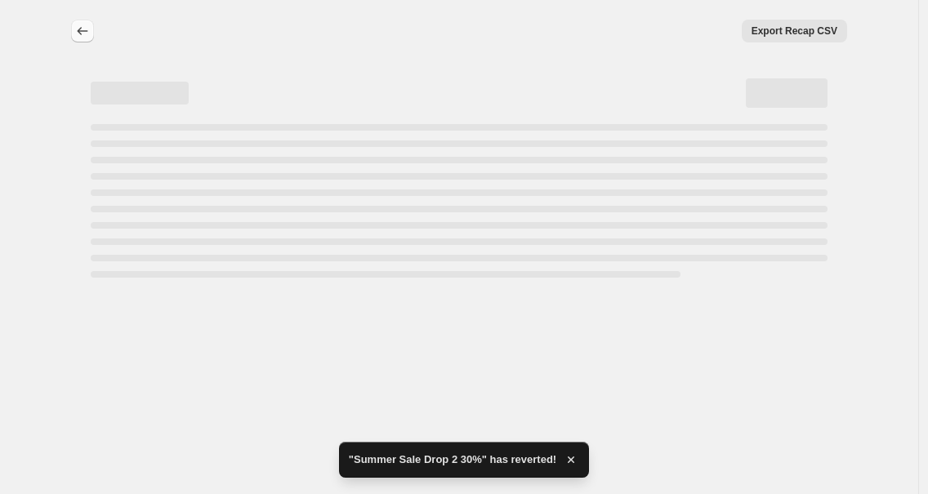
select select "pcap"
select select "no_change"
select select "tag"
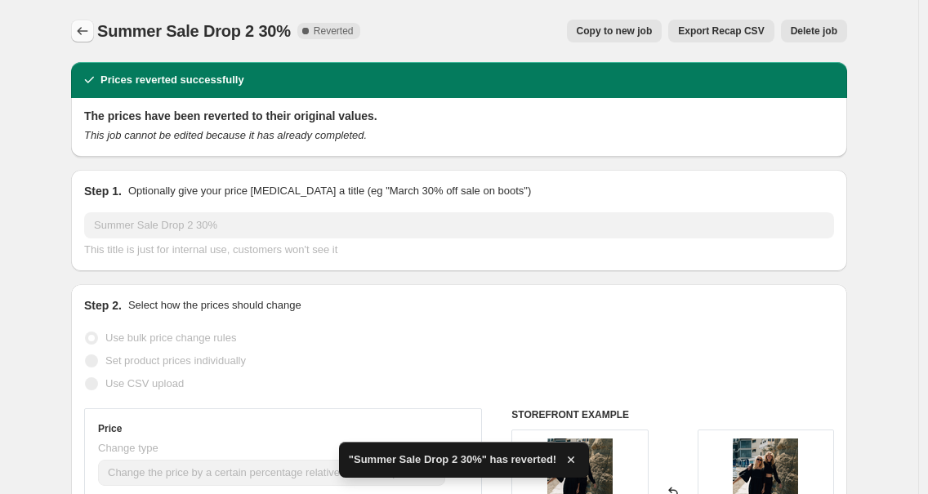
click at [84, 20] on button "Price change jobs" at bounding box center [82, 31] width 23 height 23
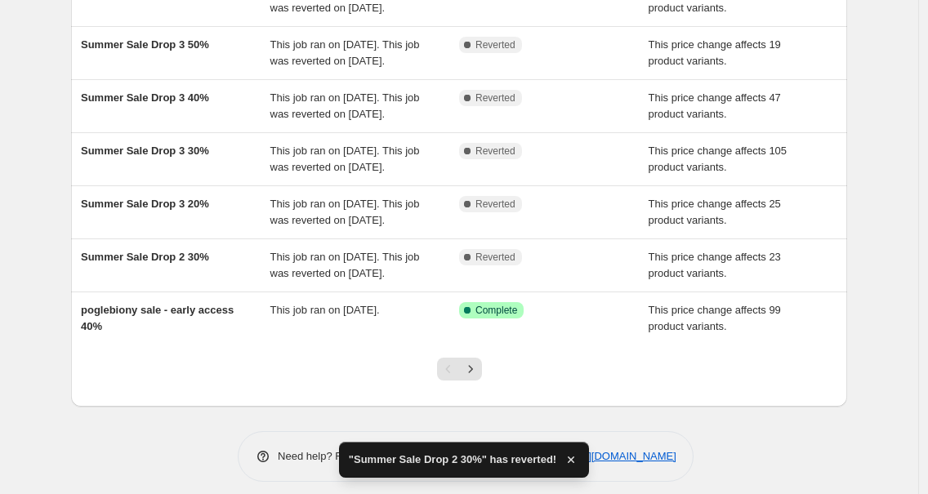
scroll to position [494, 0]
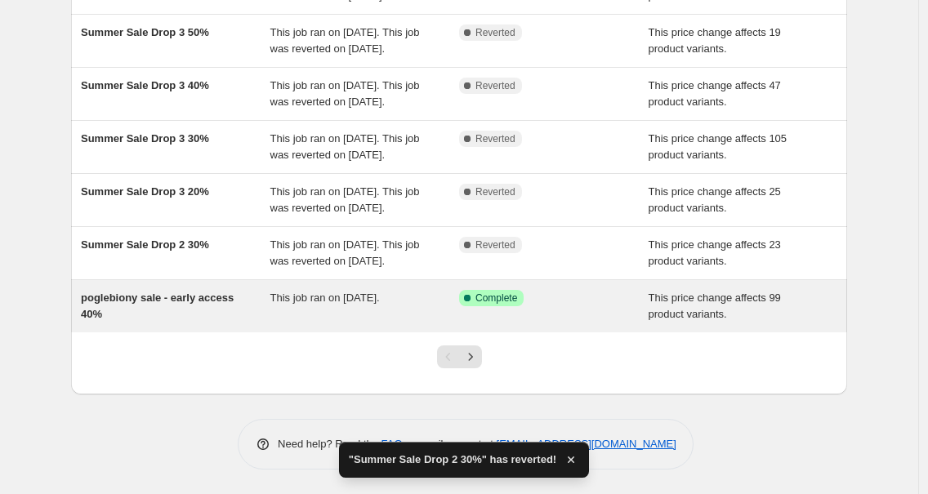
click at [231, 297] on span "poglebiony sale - early access 40%" at bounding box center [157, 306] width 153 height 29
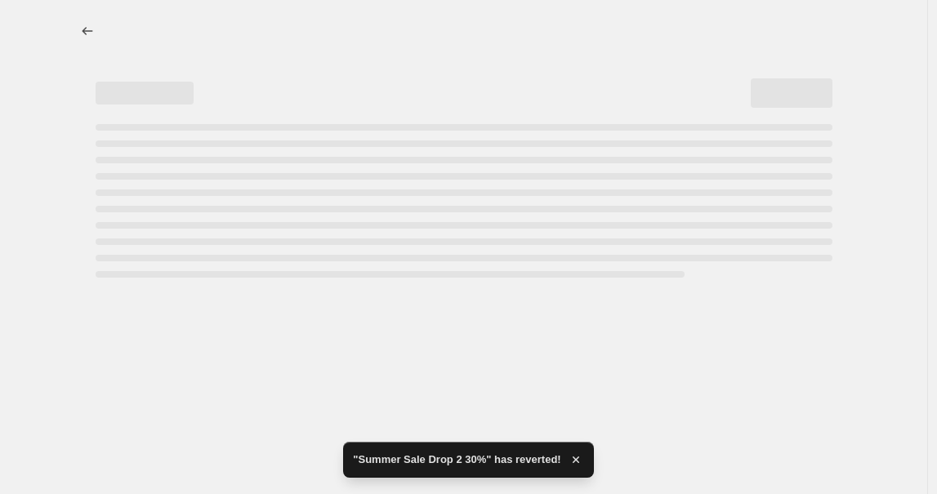
select select "pcap"
select select "no_change"
select select "tag"
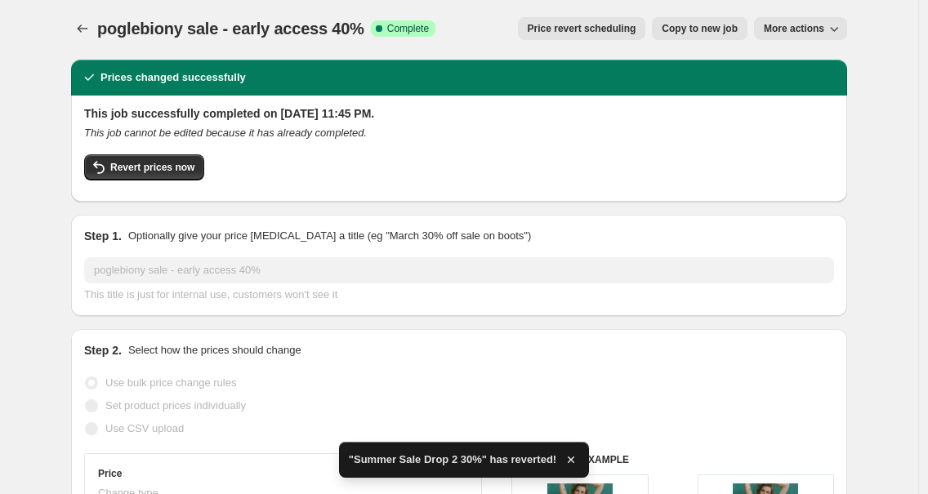
scroll to position [3, 0]
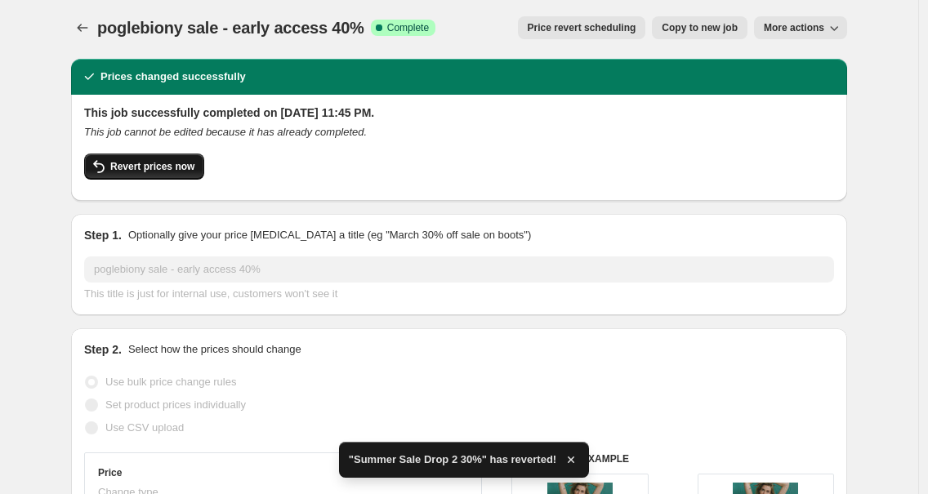
click at [109, 160] on icon "button" at bounding box center [99, 167] width 20 height 20
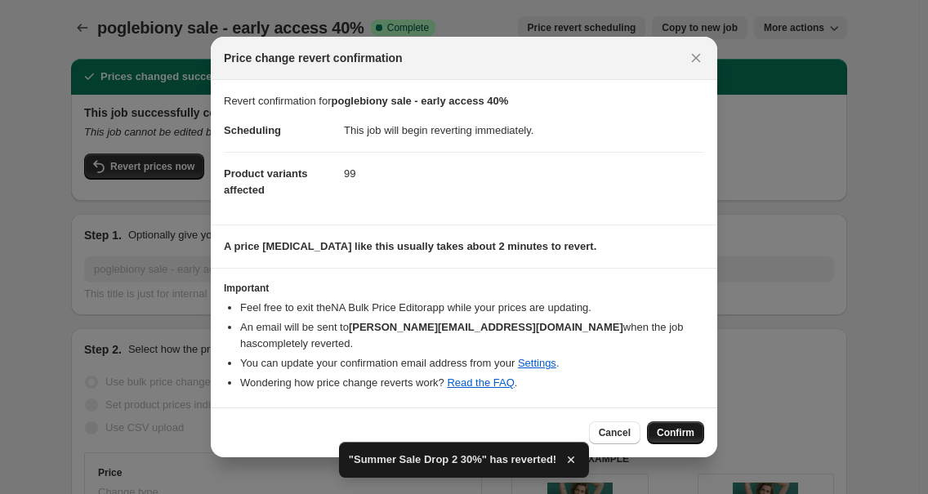
click at [678, 441] on button "Confirm" at bounding box center [675, 433] width 57 height 23
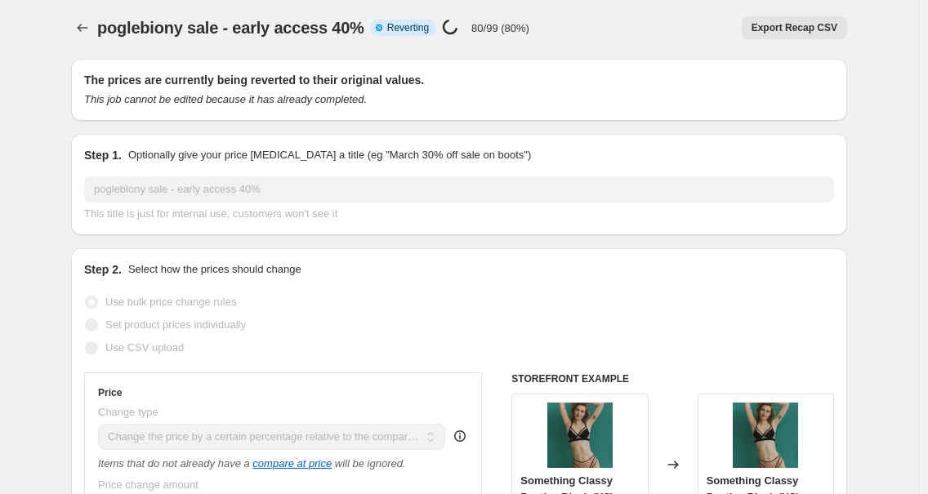
scroll to position [0, 0]
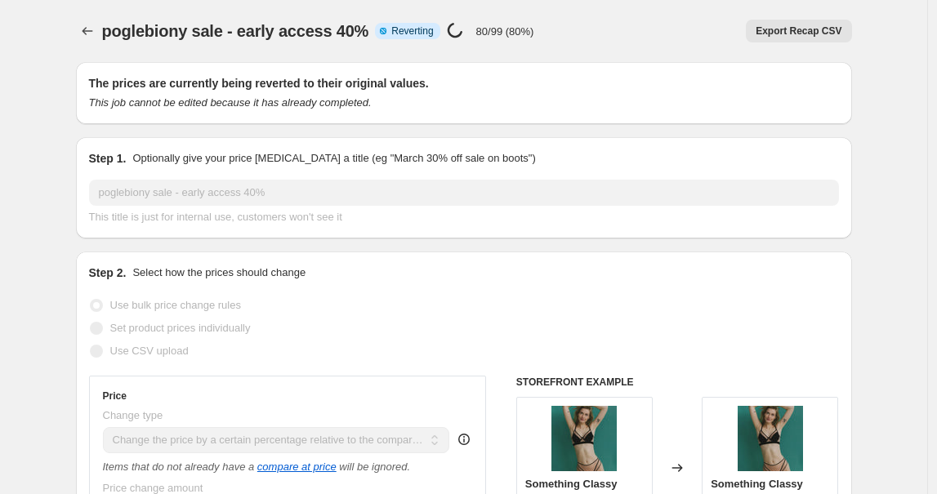
select select "pcap"
select select "no_change"
select select "tag"
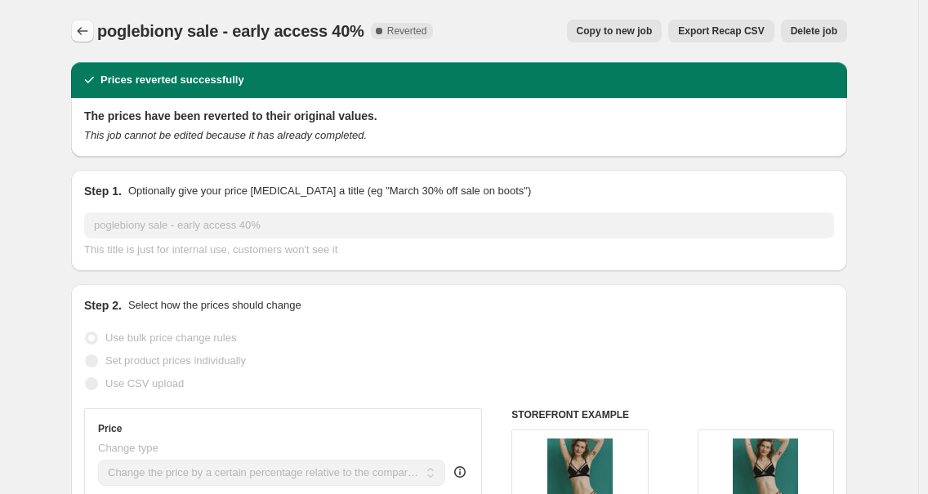
click at [87, 33] on icon "Price change jobs" at bounding box center [82, 31] width 16 height 16
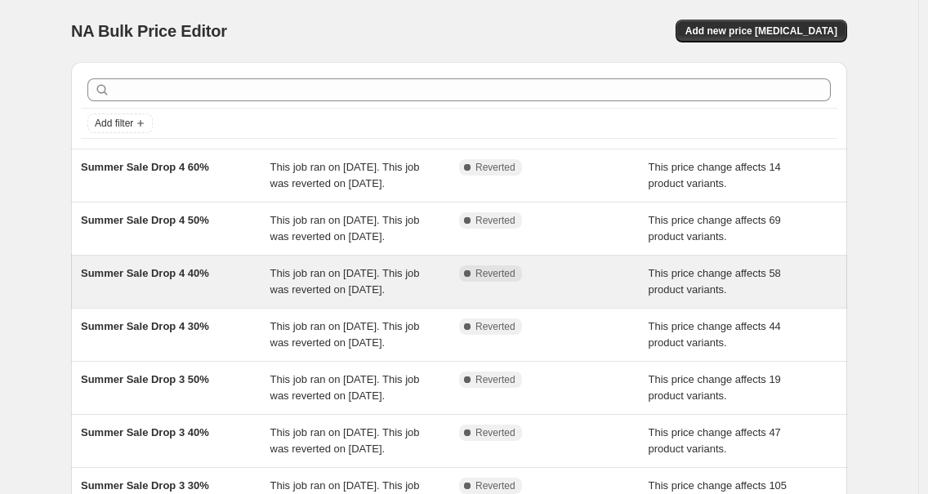
scroll to position [511, 0]
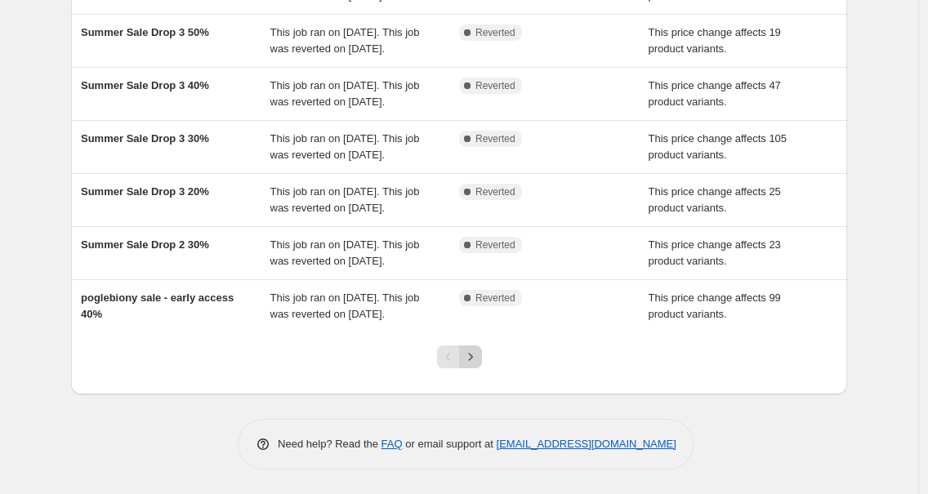
click at [471, 358] on icon "Next" at bounding box center [470, 357] width 16 height 16
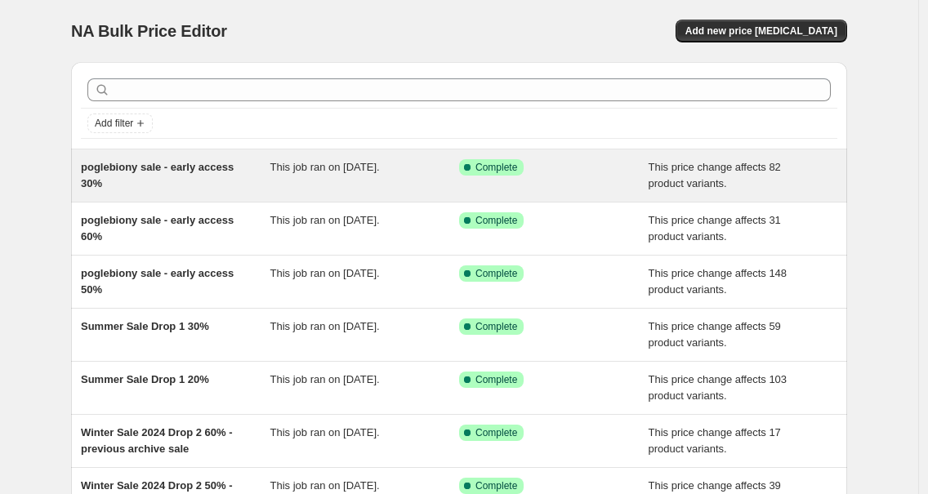
click at [132, 171] on span "poglebiony sale - early access 30%" at bounding box center [157, 175] width 153 height 29
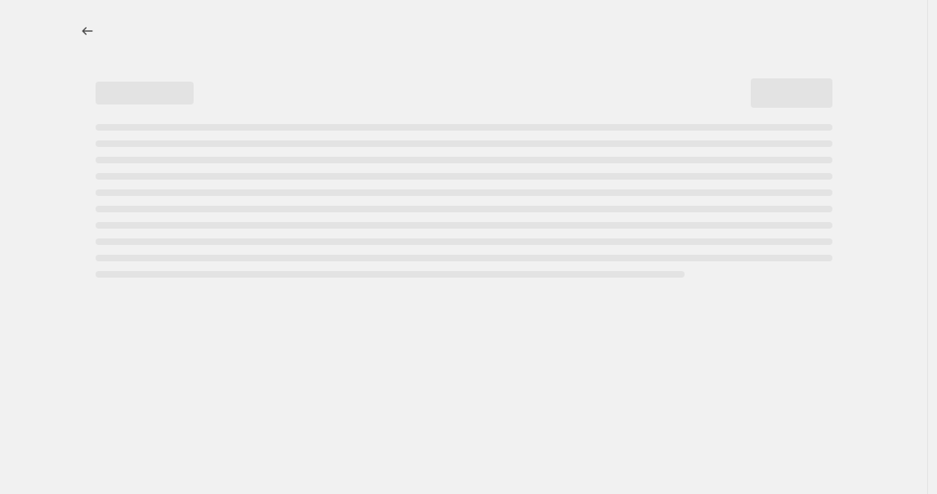
select select "pcap"
select select "no_change"
select select "tag"
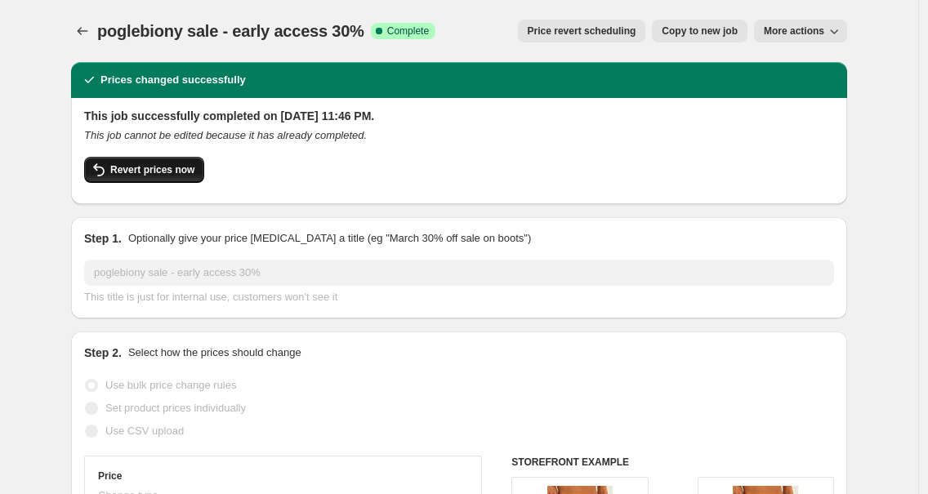
click at [109, 172] on icon "button" at bounding box center [99, 170] width 20 height 20
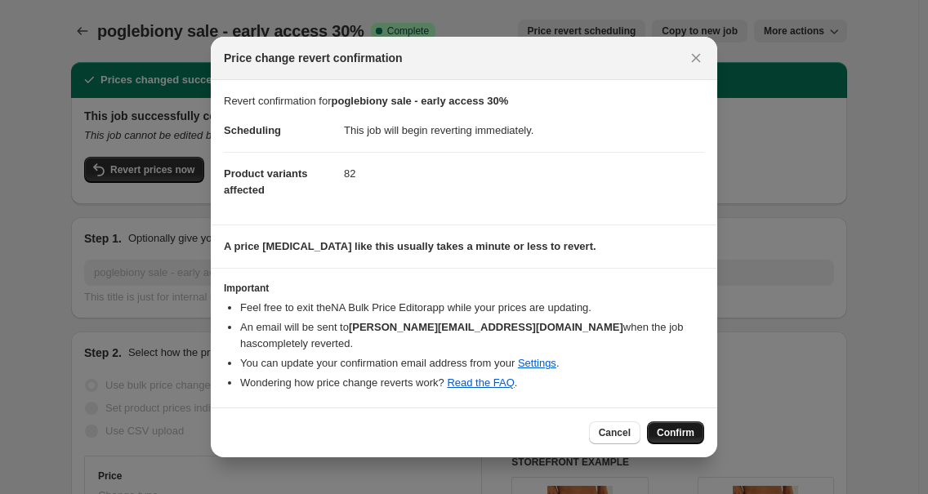
click at [681, 433] on span "Confirm" at bounding box center [676, 432] width 38 height 13
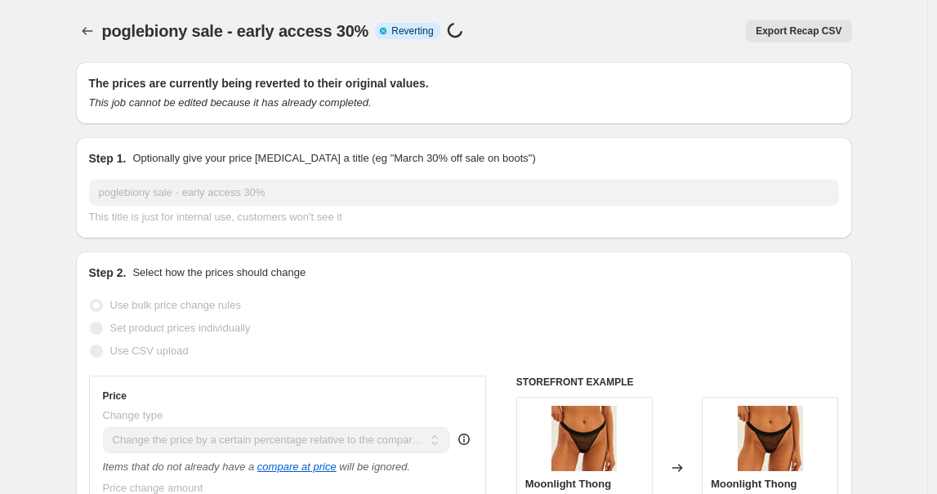
select select "pcap"
select select "no_change"
select select "tag"
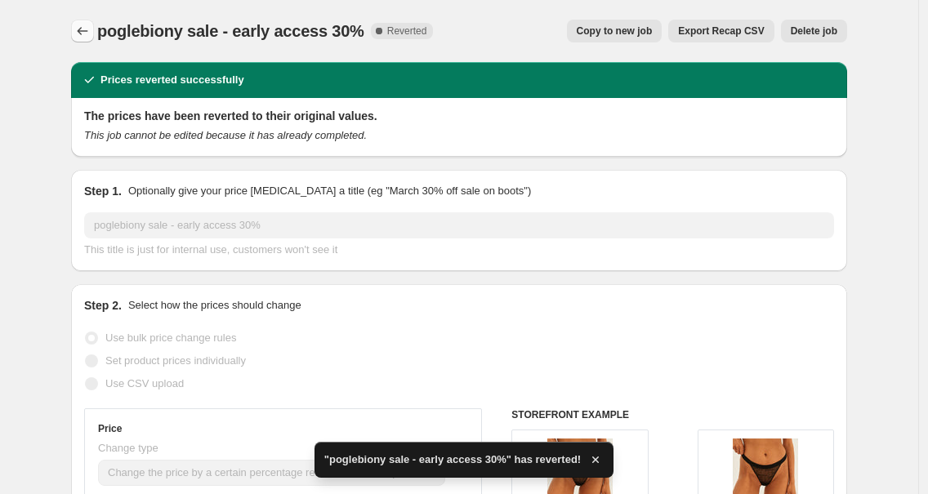
click at [86, 27] on icon "Price change jobs" at bounding box center [82, 31] width 16 height 16
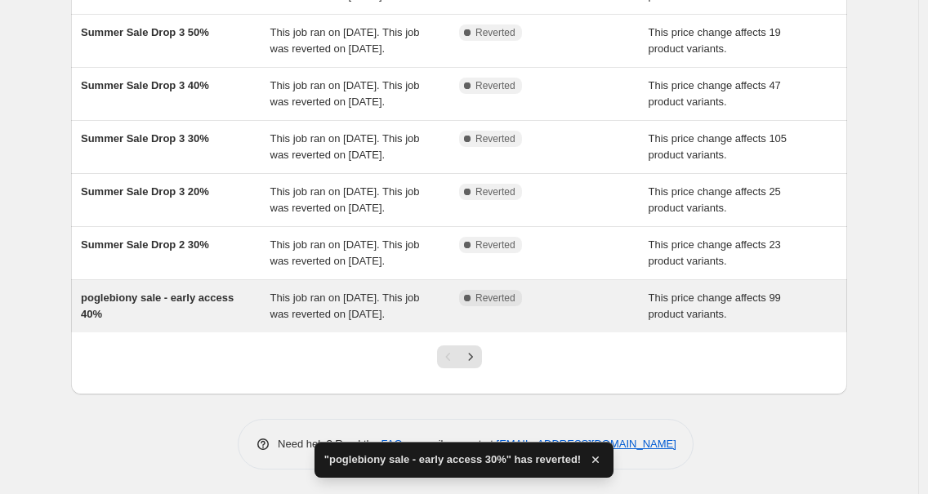
scroll to position [511, 0]
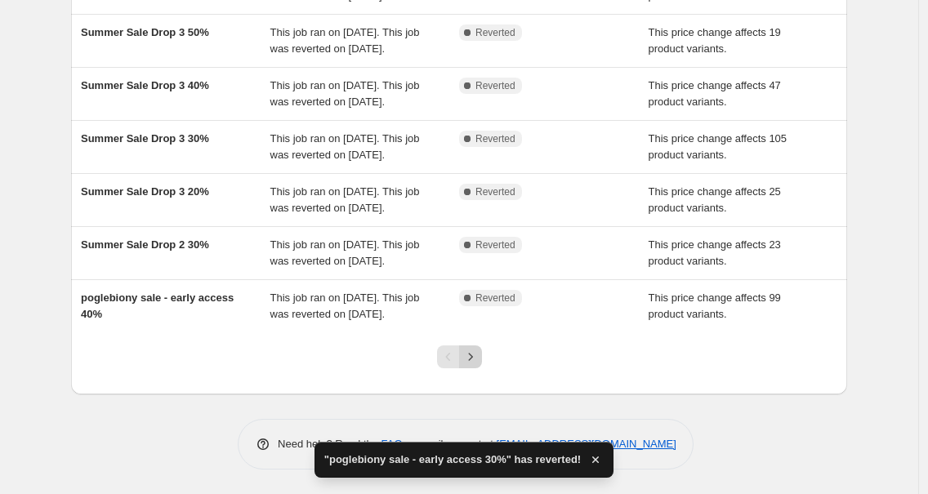
click at [472, 363] on icon "Next" at bounding box center [470, 357] width 16 height 16
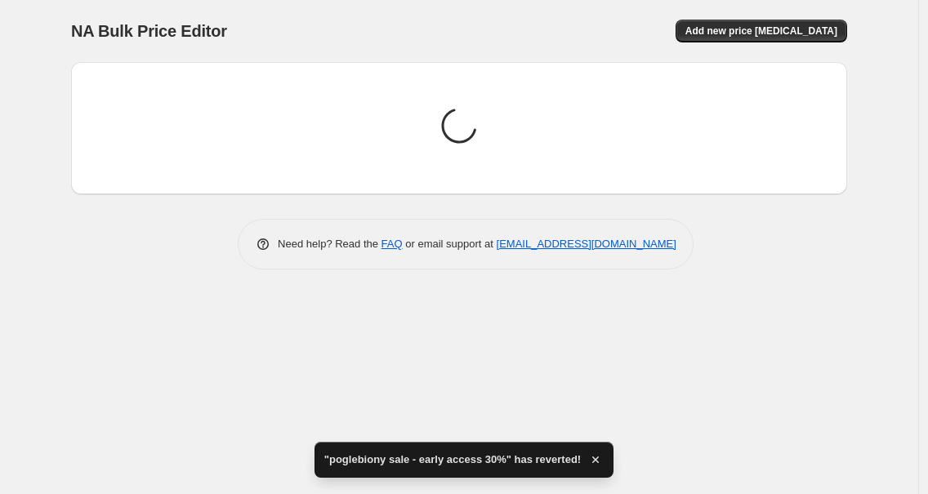
scroll to position [0, 0]
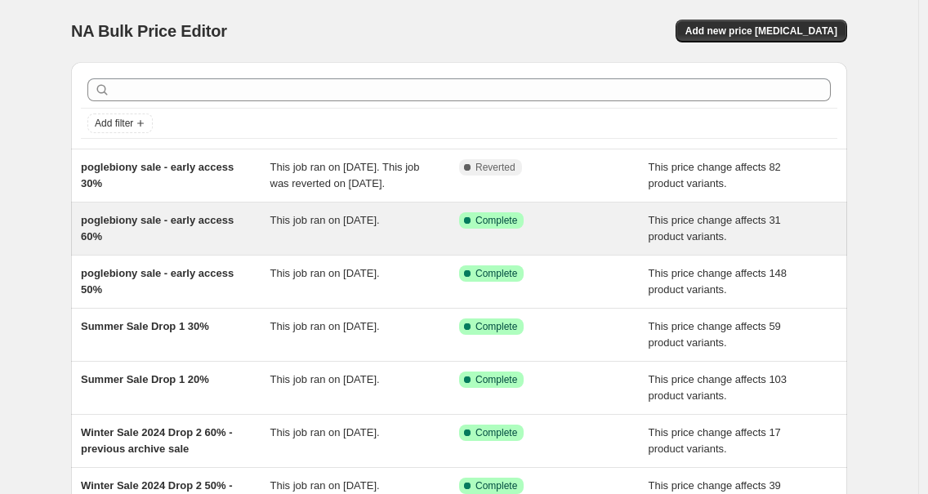
click at [149, 236] on span "poglebiony sale - early access 60%" at bounding box center [157, 228] width 153 height 29
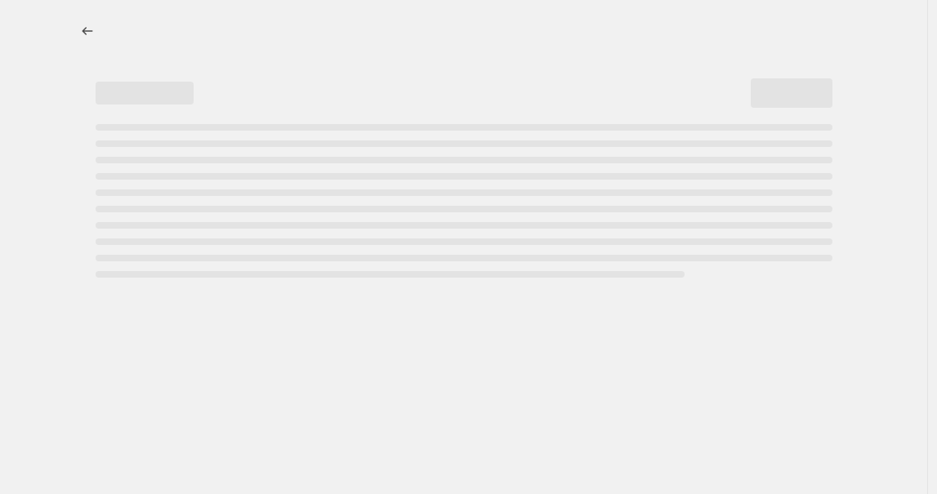
select select "pcap"
select select "no_change"
select select "tag"
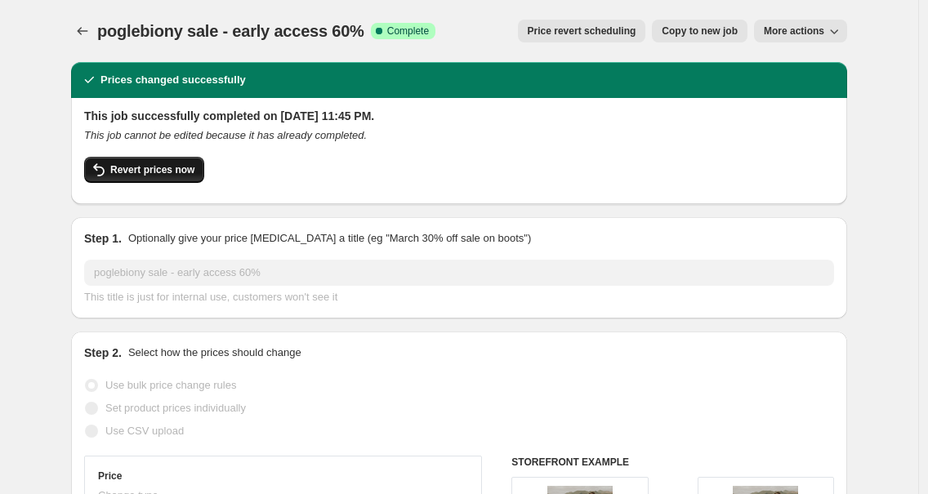
click at [150, 177] on button "Revert prices now" at bounding box center [144, 170] width 120 height 26
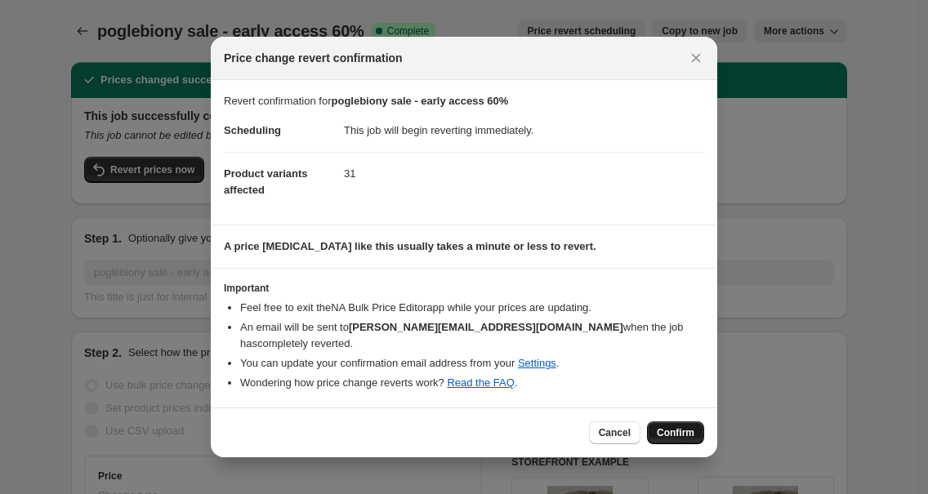
click at [674, 437] on span "Confirm" at bounding box center [676, 432] width 38 height 13
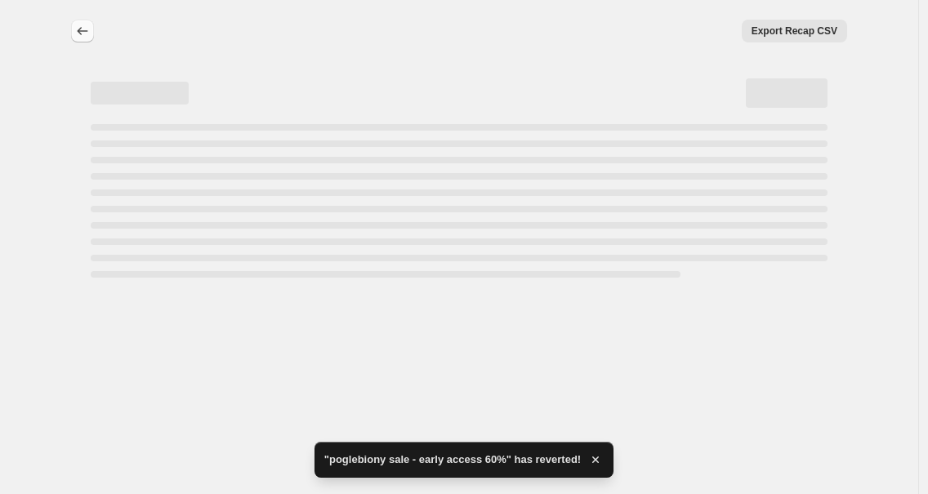
select select "pcap"
select select "no_change"
select select "tag"
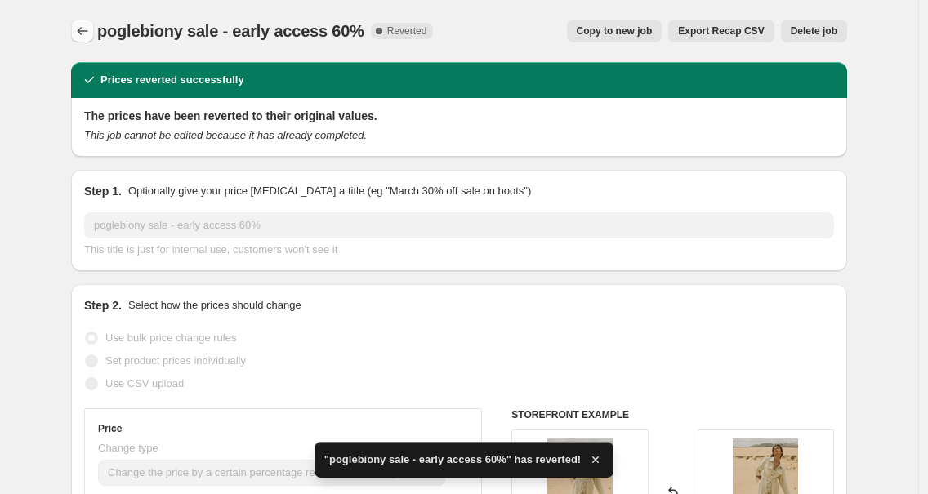
click at [90, 29] on icon "Price change jobs" at bounding box center [82, 31] width 16 height 16
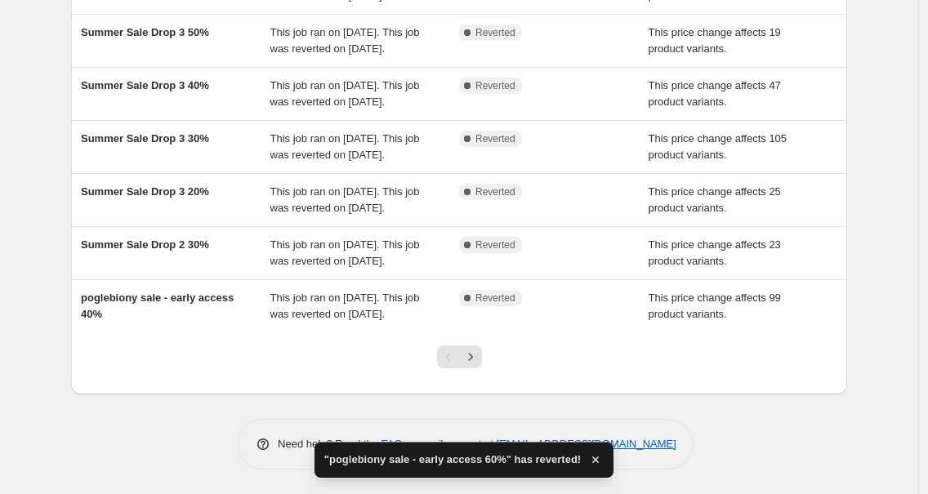
scroll to position [511, 0]
click at [474, 358] on icon "Next" at bounding box center [470, 357] width 16 height 16
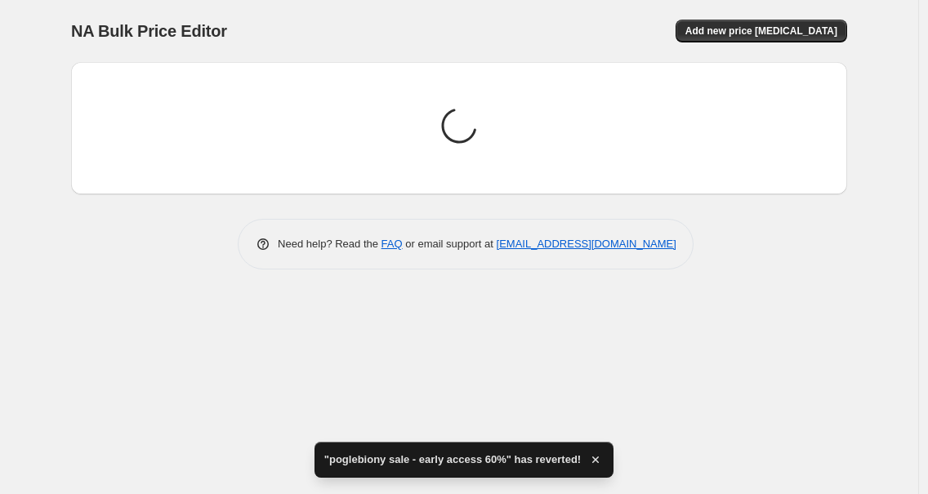
scroll to position [0, 0]
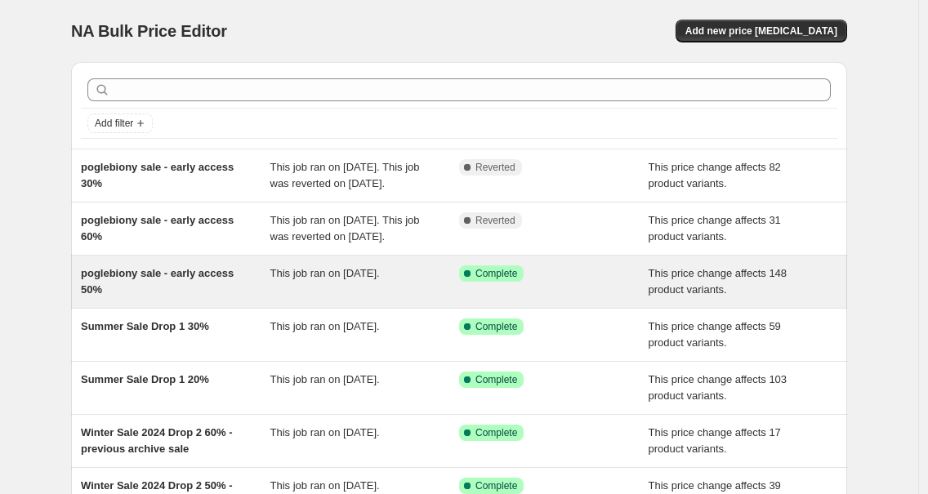
click at [121, 296] on span "poglebiony sale - early access 50%" at bounding box center [157, 281] width 153 height 29
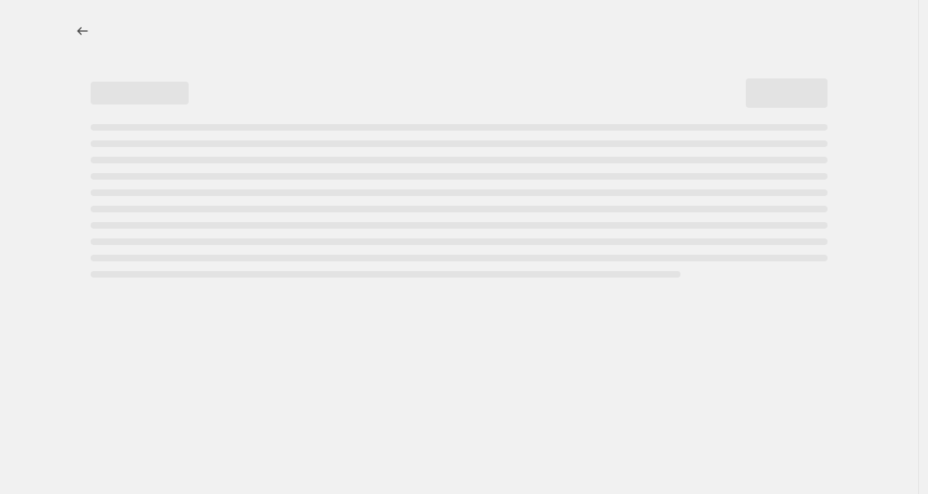
select select "pcap"
select select "no_change"
select select "tag"
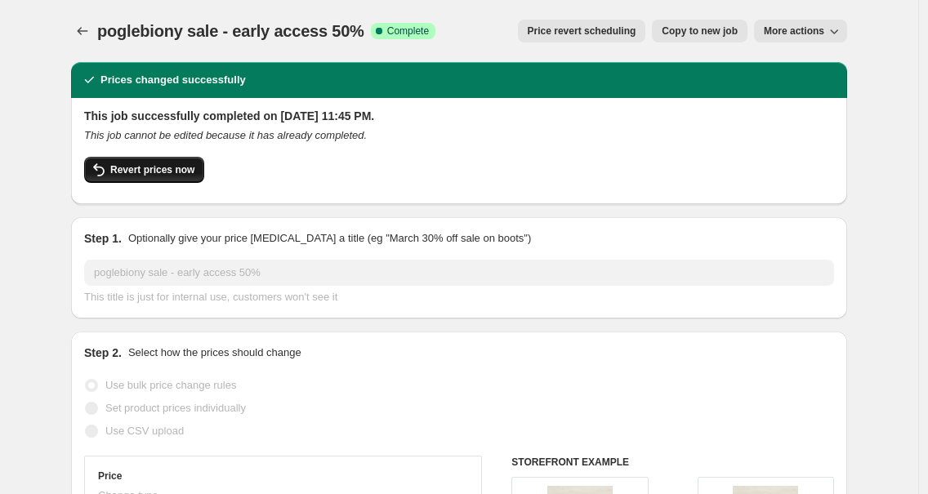
click at [135, 167] on span "Revert prices now" at bounding box center [152, 169] width 84 height 13
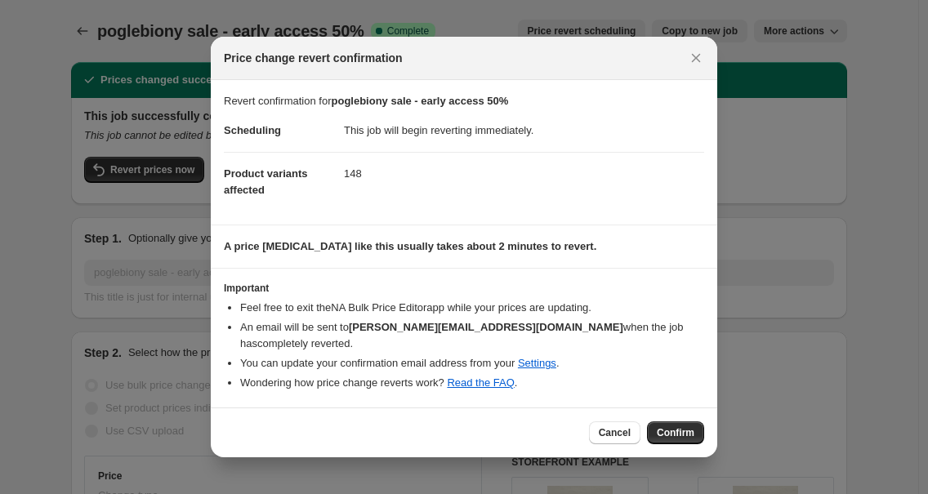
click at [683, 437] on span "Confirm" at bounding box center [676, 432] width 38 height 13
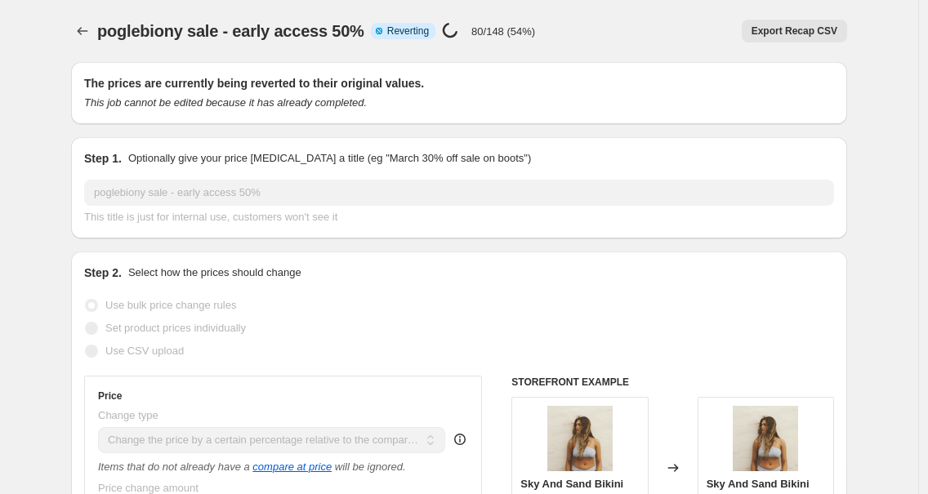
select select "pcap"
select select "no_change"
select select "tag"
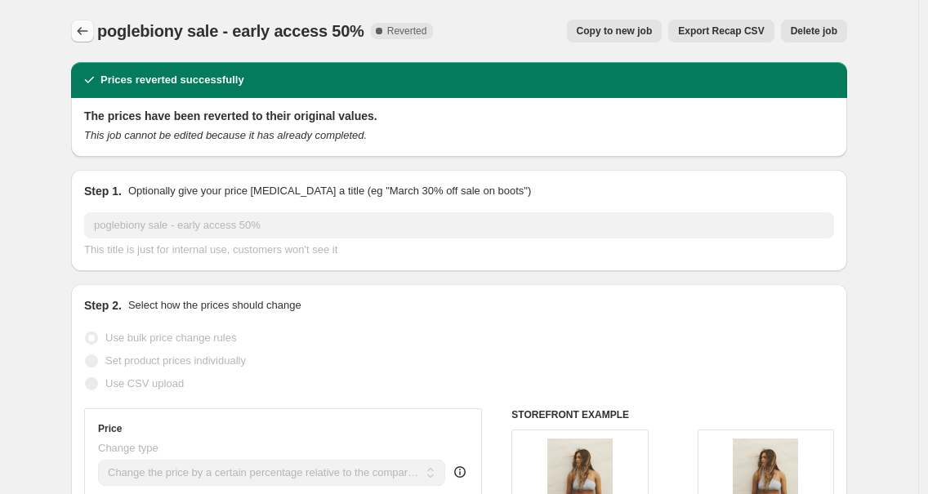
click at [88, 31] on icon "Price change jobs" at bounding box center [83, 31] width 11 height 8
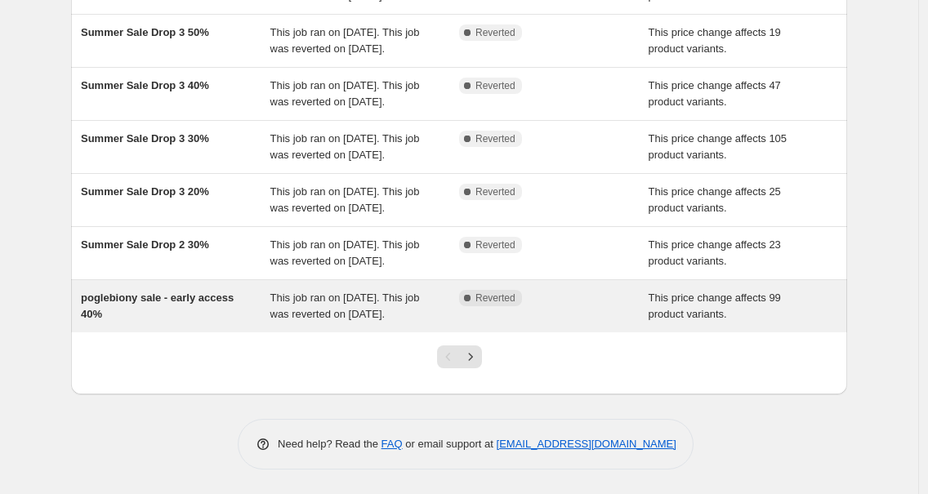
scroll to position [511, 0]
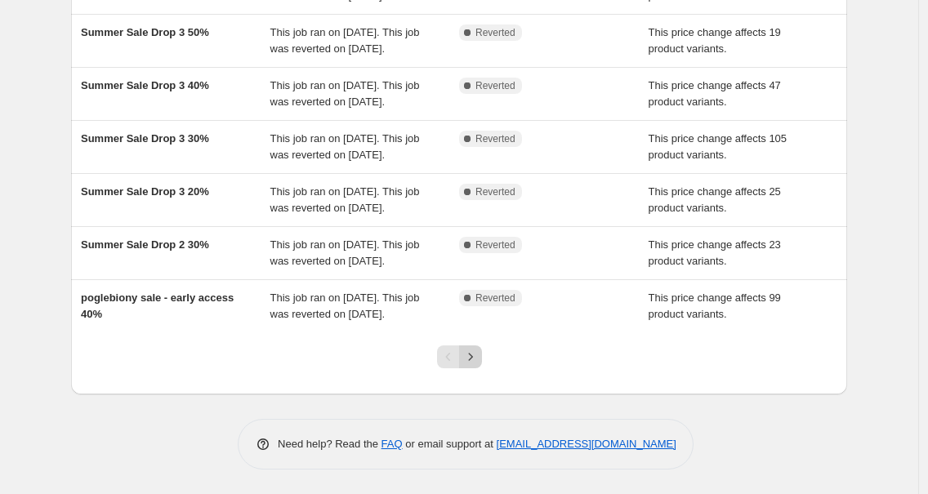
click at [479, 353] on icon "Next" at bounding box center [470, 357] width 16 height 16
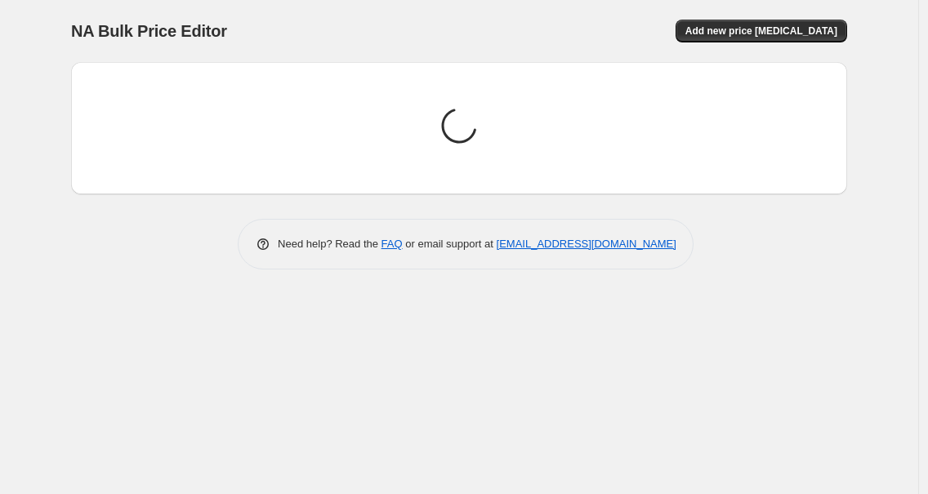
scroll to position [0, 0]
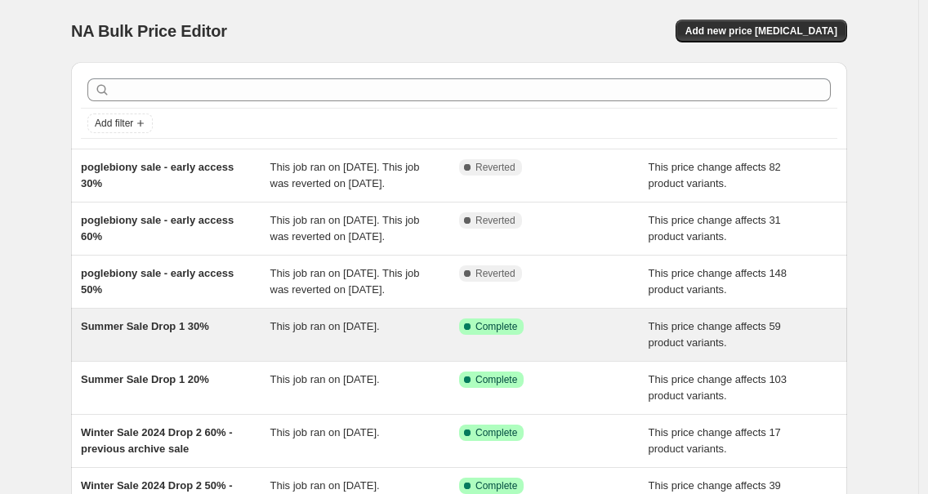
click at [181, 332] on span "Summer Sale Drop 1 30%" at bounding box center [145, 326] width 128 height 12
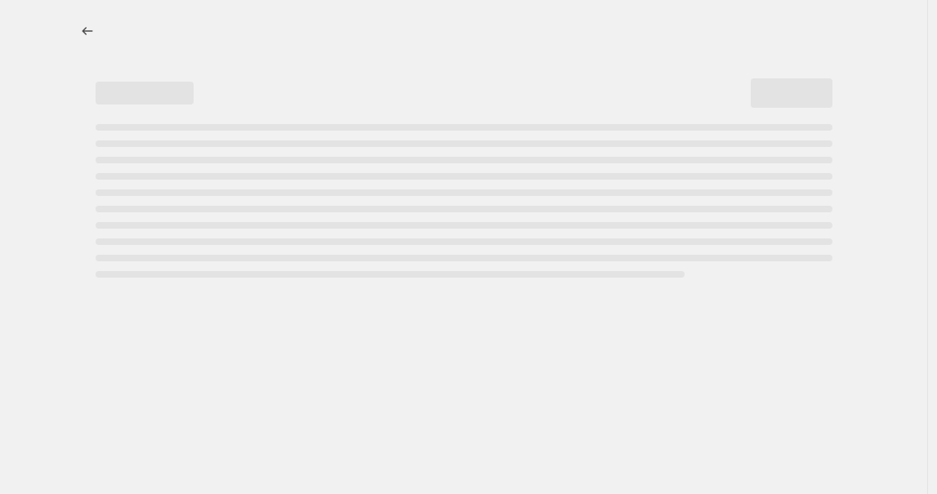
select select "pcap"
select select "no_change"
select select "tag"
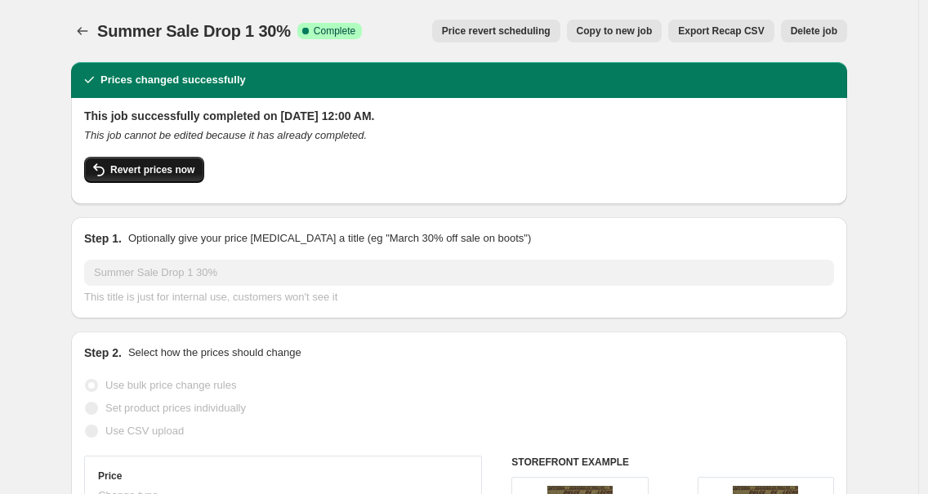
click at [131, 161] on button "Revert prices now" at bounding box center [144, 170] width 120 height 26
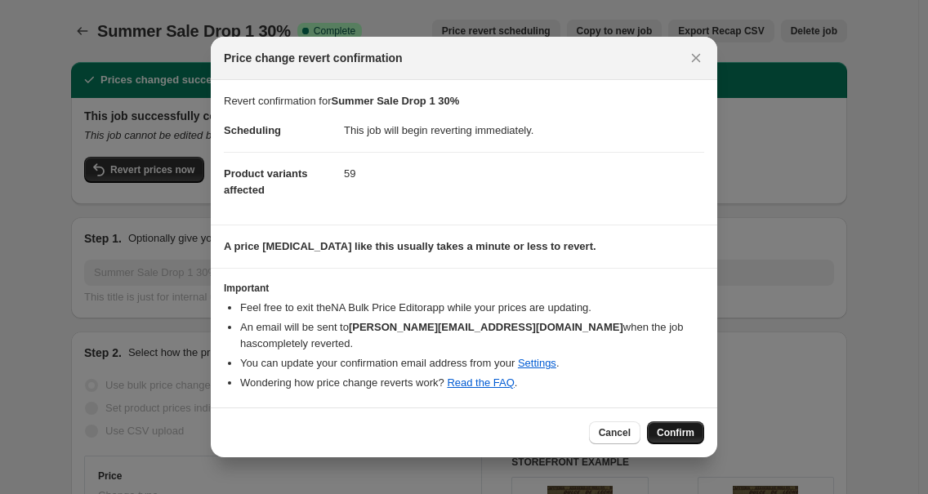
click at [667, 430] on span "Confirm" at bounding box center [676, 432] width 38 height 13
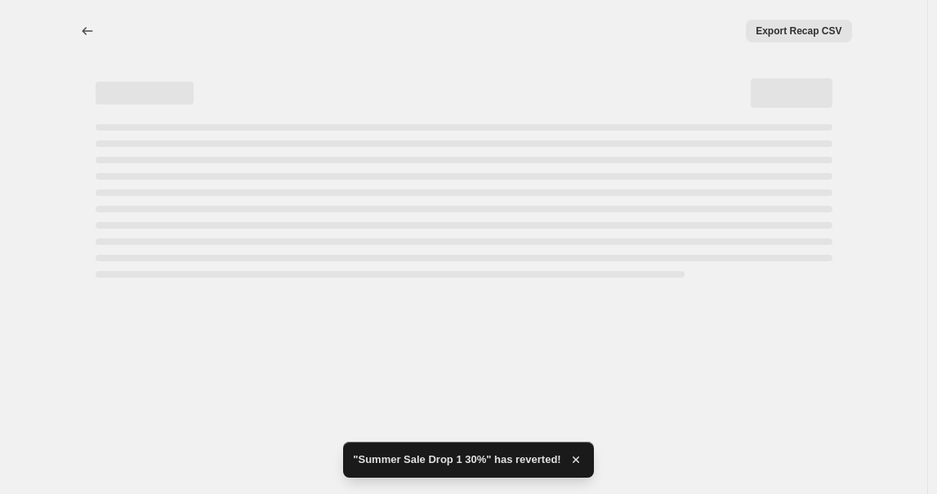
select select "pcap"
select select "no_change"
select select "tag"
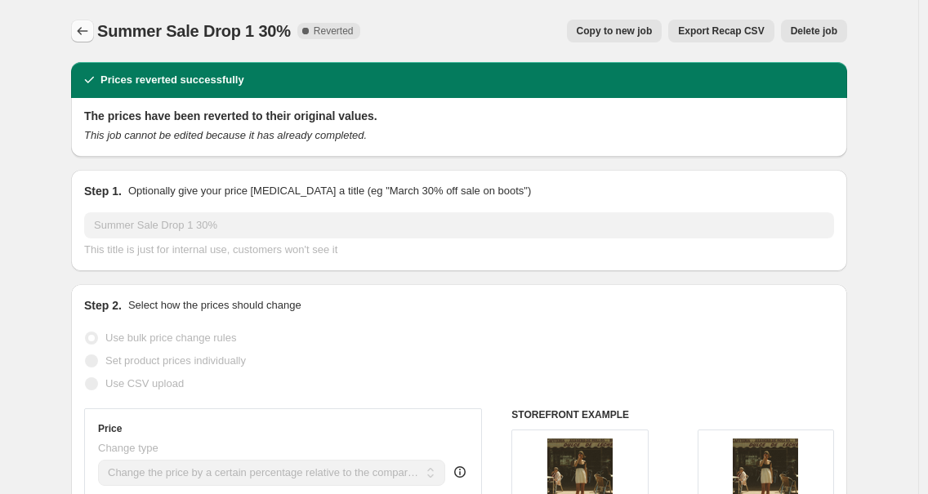
click at [87, 36] on icon "Price change jobs" at bounding box center [82, 31] width 16 height 16
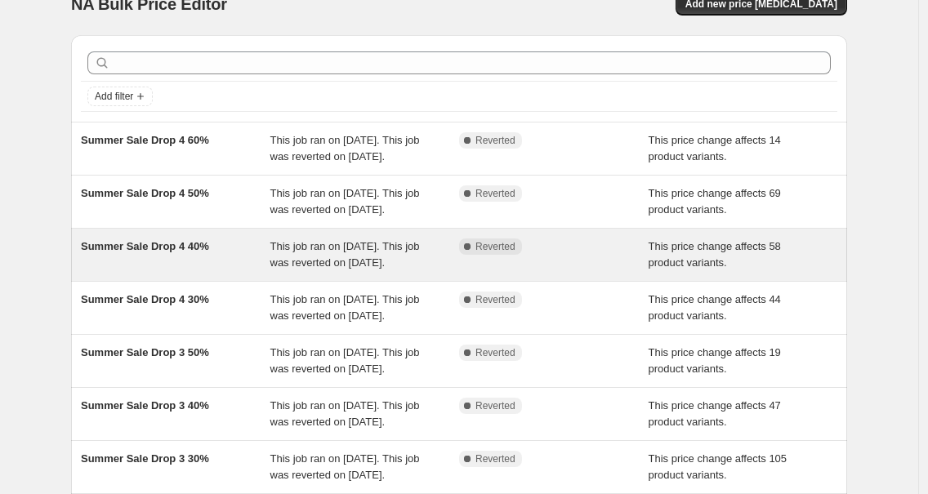
scroll to position [511, 0]
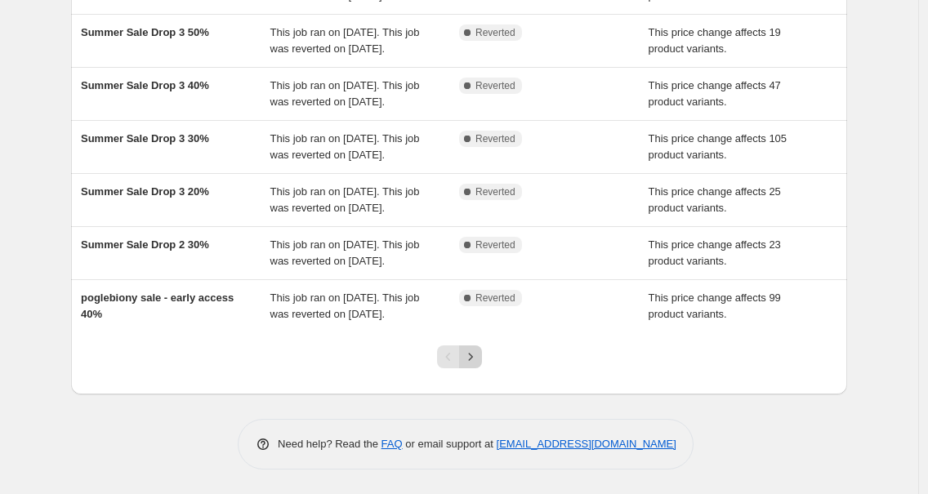
click at [466, 362] on icon "Next" at bounding box center [470, 357] width 16 height 16
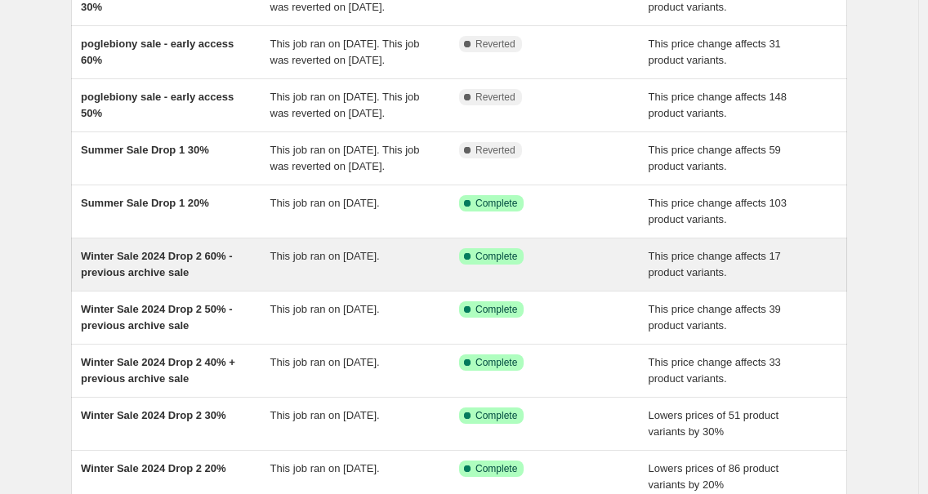
scroll to position [209, 0]
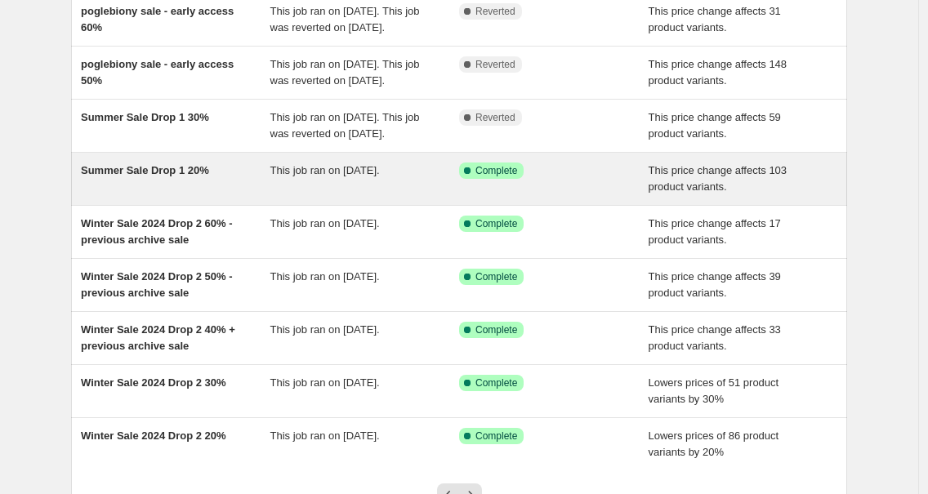
click at [175, 176] on span "Summer Sale Drop 1 20%" at bounding box center [145, 170] width 128 height 12
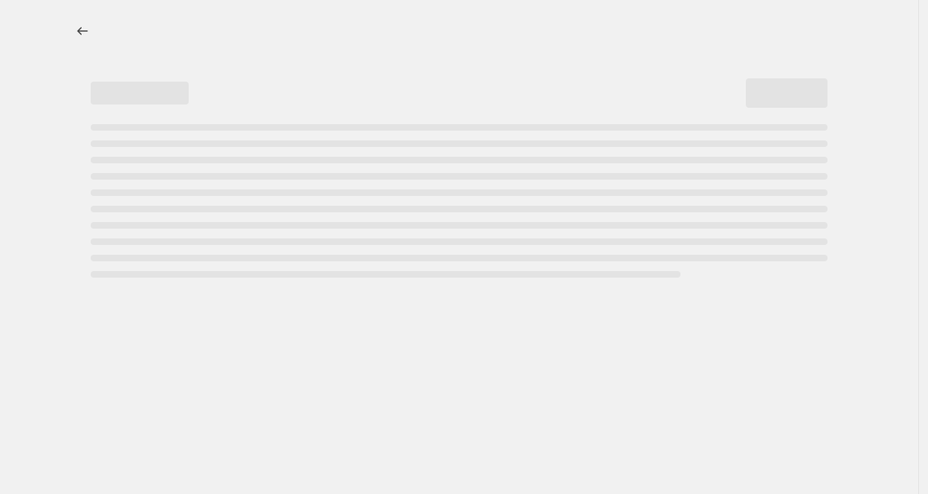
select select "pcap"
select select "no_change"
select select "tag"
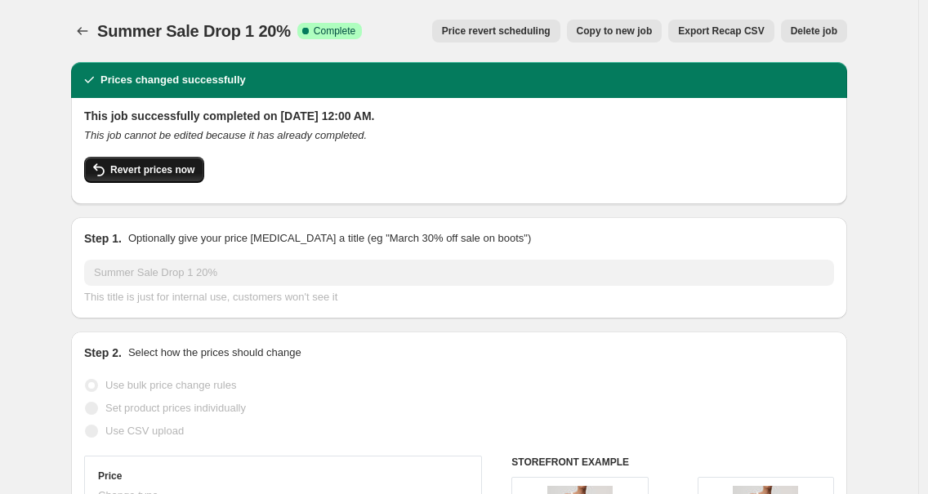
click at [190, 172] on span "Revert prices now" at bounding box center [152, 169] width 84 height 13
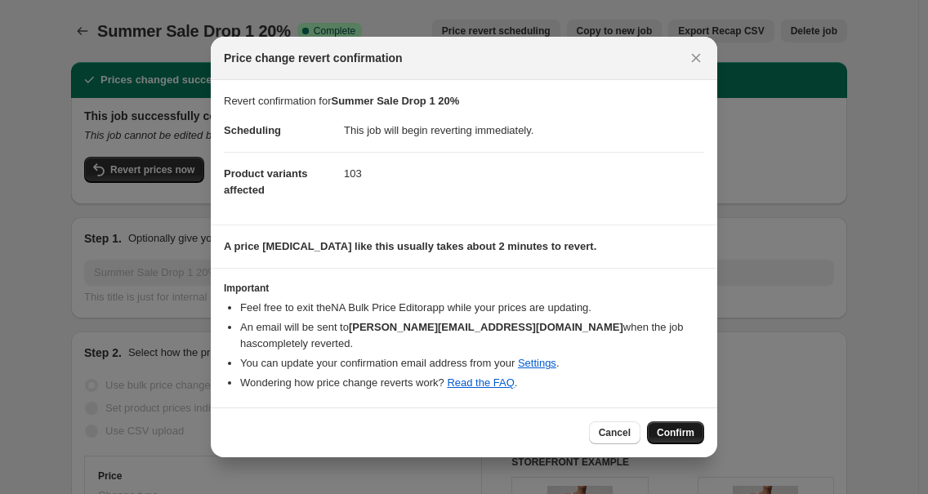
click at [686, 438] on span "Confirm" at bounding box center [676, 432] width 38 height 13
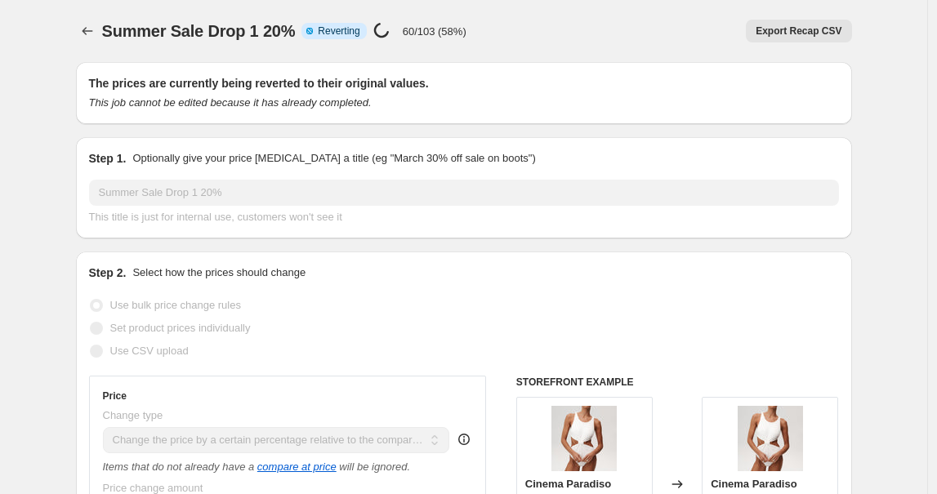
select select "pcap"
select select "no_change"
select select "tag"
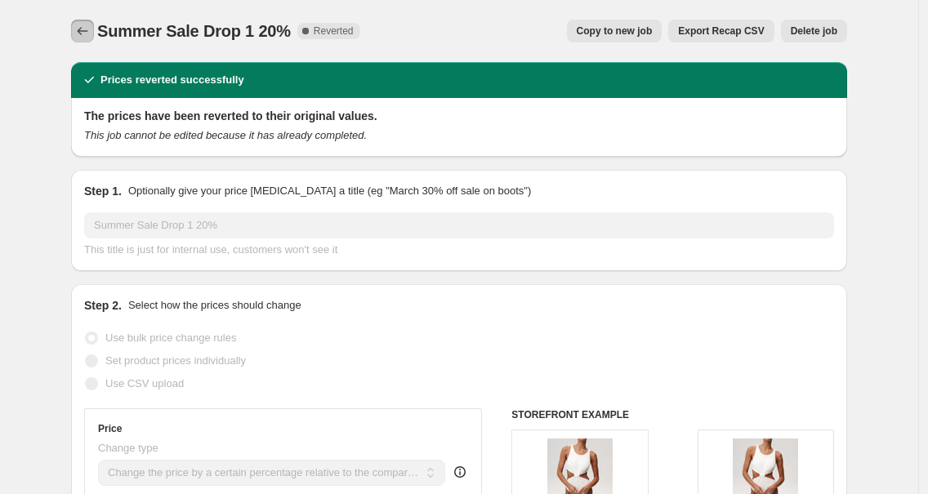
click at [91, 32] on icon "Price change jobs" at bounding box center [82, 31] width 16 height 16
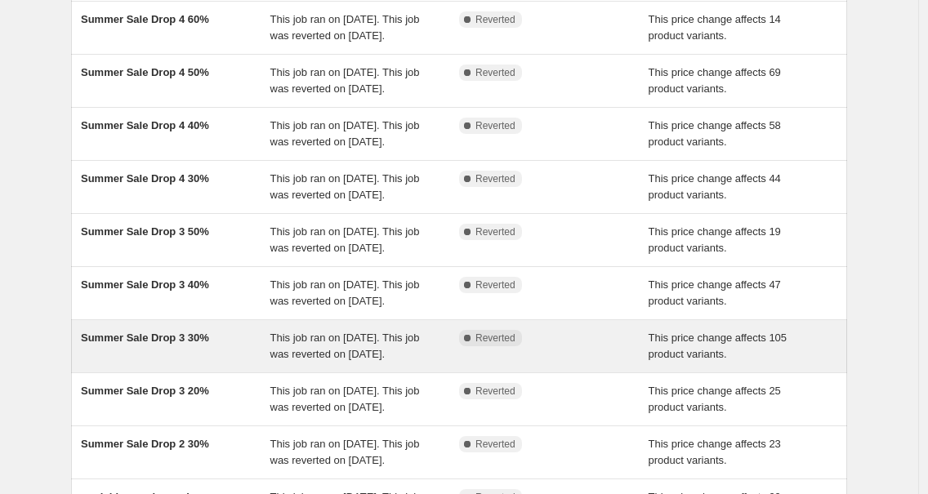
scroll to position [511, 0]
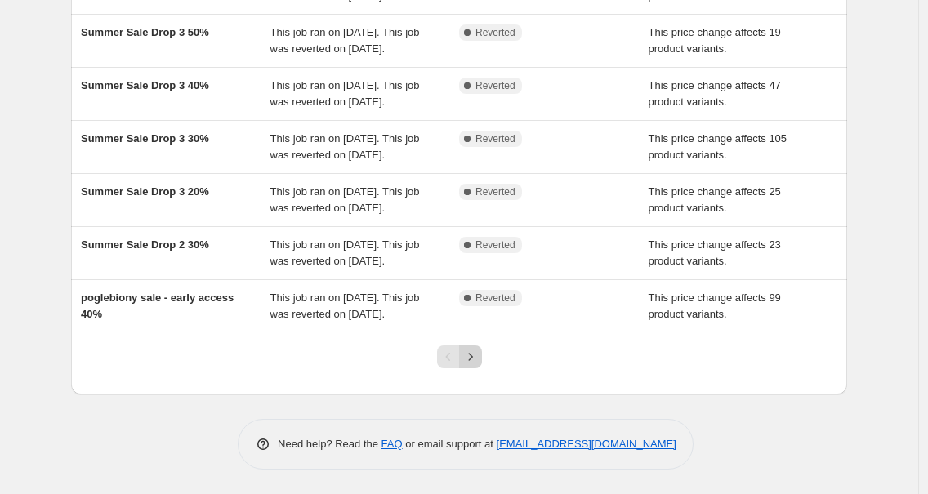
click at [478, 366] on button "Next" at bounding box center [470, 357] width 23 height 23
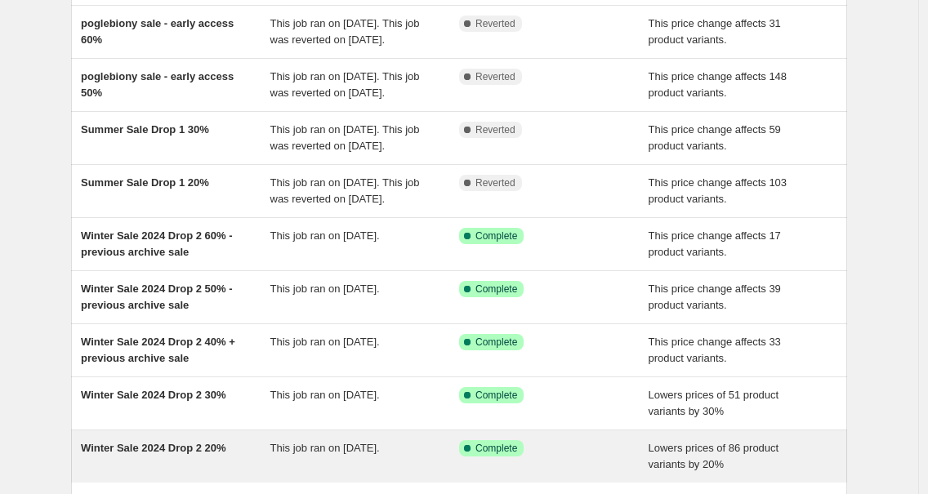
scroll to position [429, 0]
